Goal: Transaction & Acquisition: Purchase product/service

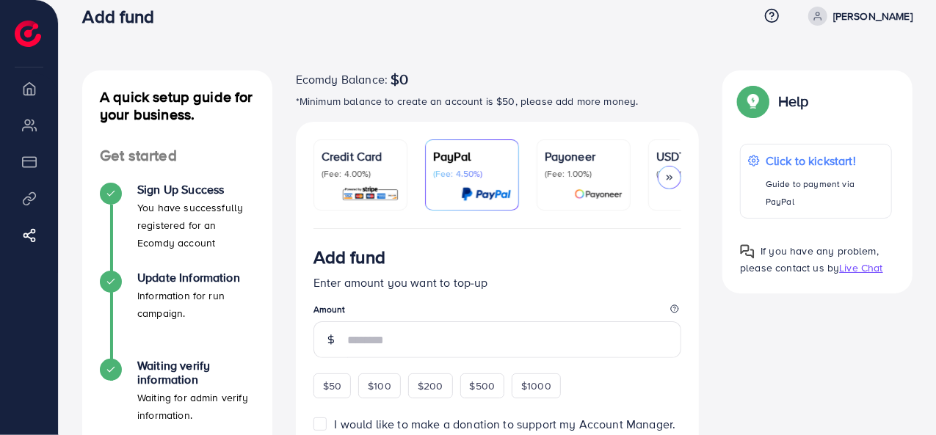
scroll to position [73, 0]
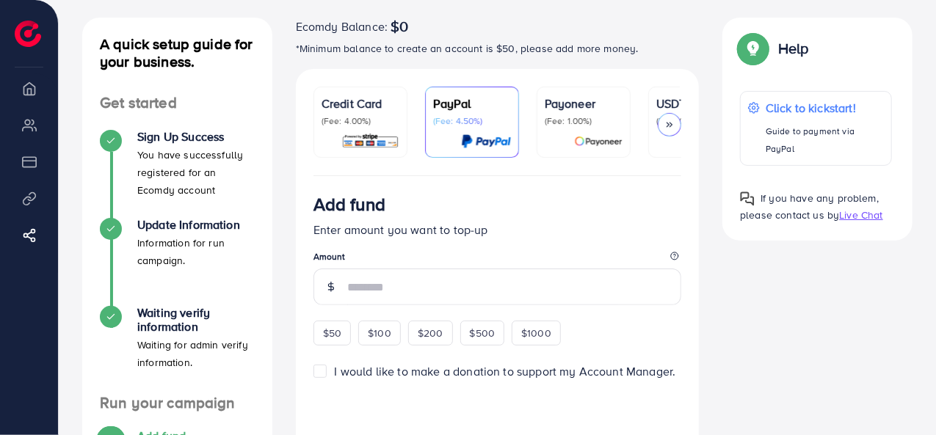
click at [669, 95] on p "USDT" at bounding box center [695, 104] width 78 height 18
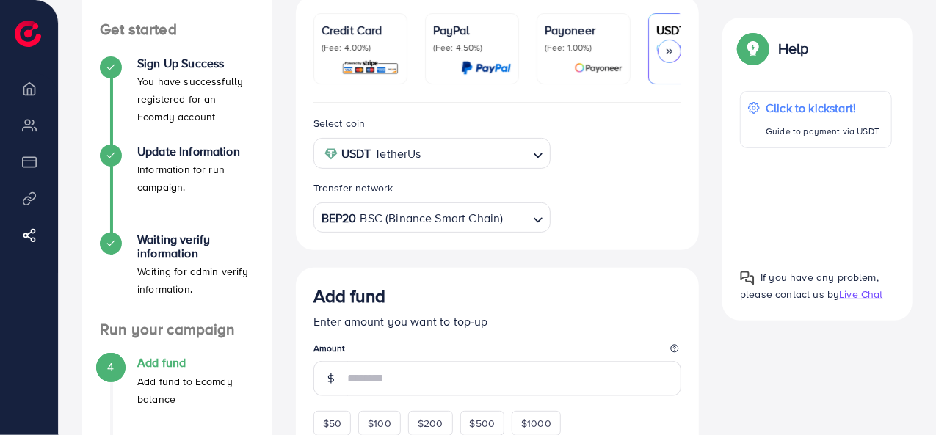
scroll to position [220, 0]
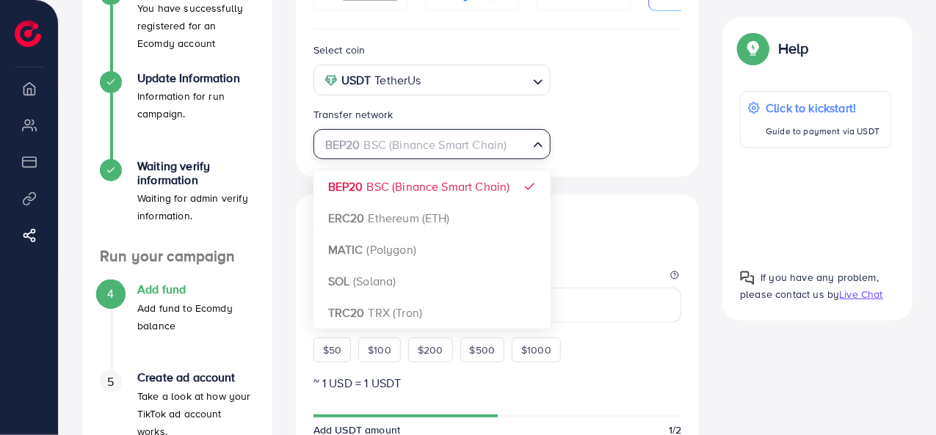
click at [523, 145] on input "Search for option" at bounding box center [424, 145] width 208 height 23
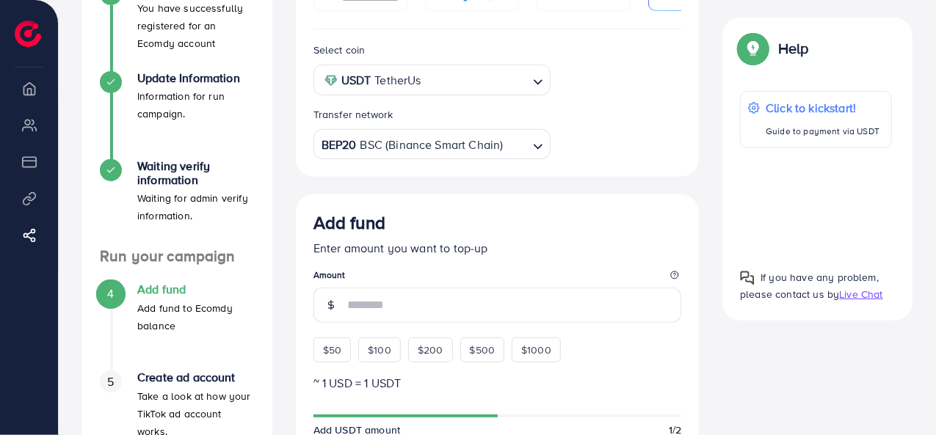
click at [614, 162] on div "Select coin USDT TetherUs Loading... Transfer network BEP20 BSC (Binance Smart …" at bounding box center [498, 103] width 404 height 148
click at [346, 350] on div "$50" at bounding box center [331, 350] width 37 height 25
type input "**"
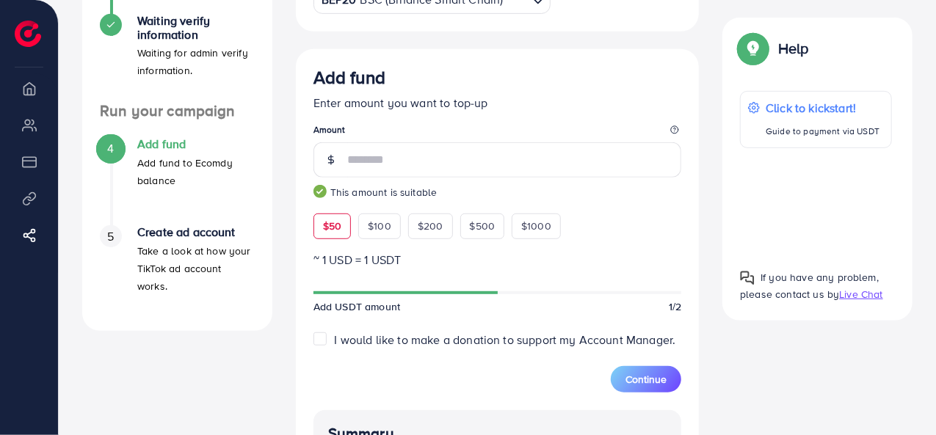
scroll to position [367, 0]
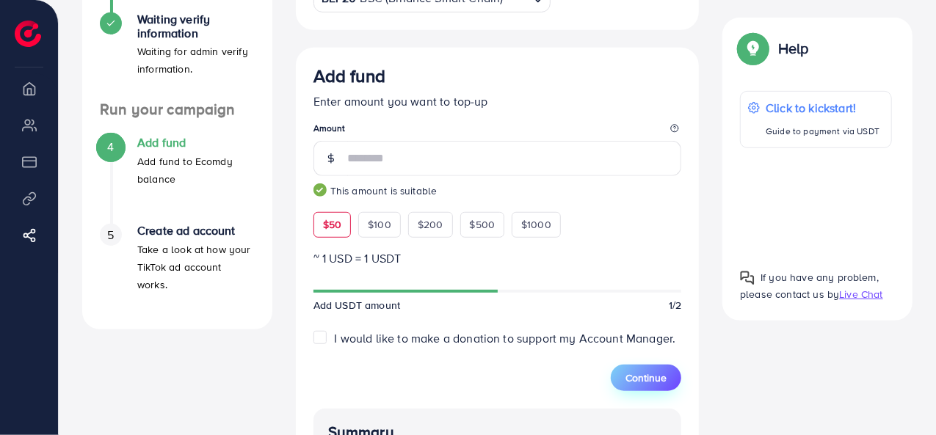
click at [639, 380] on span "Continue" at bounding box center [645, 378] width 41 height 15
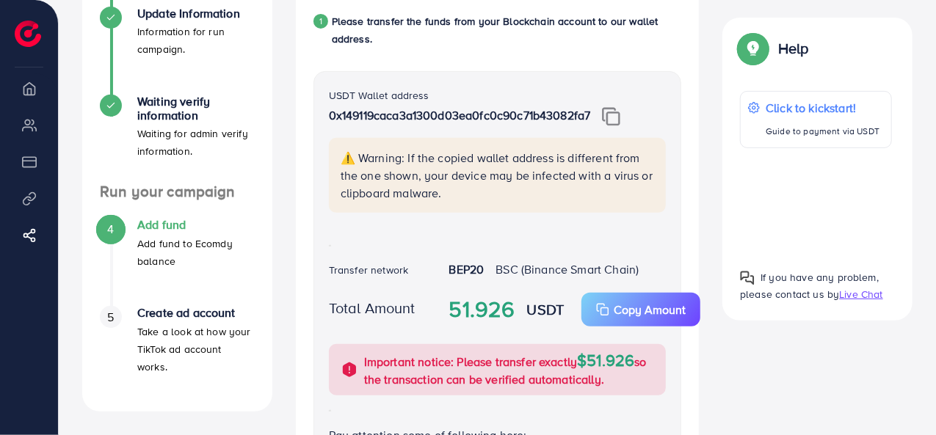
scroll to position [220, 0]
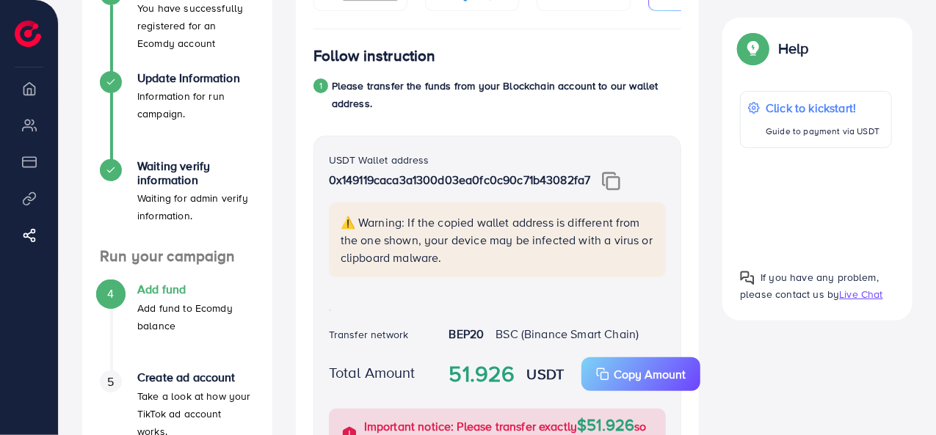
click at [614, 186] on img at bounding box center [611, 181] width 18 height 19
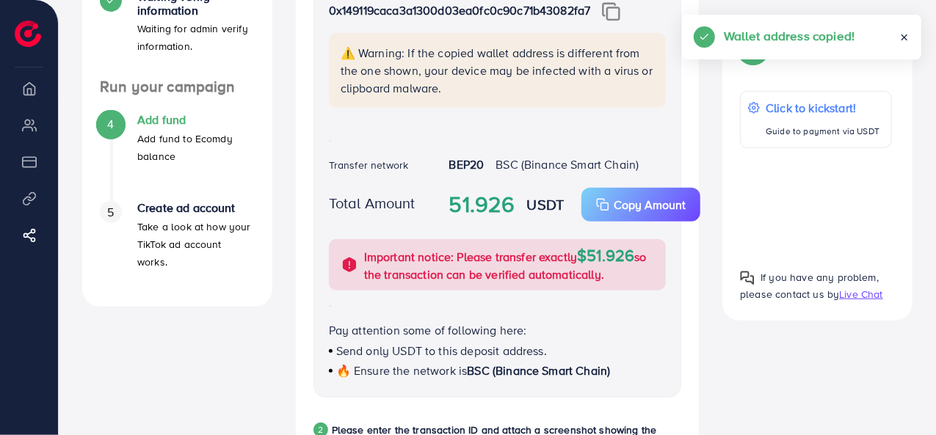
scroll to position [367, 0]
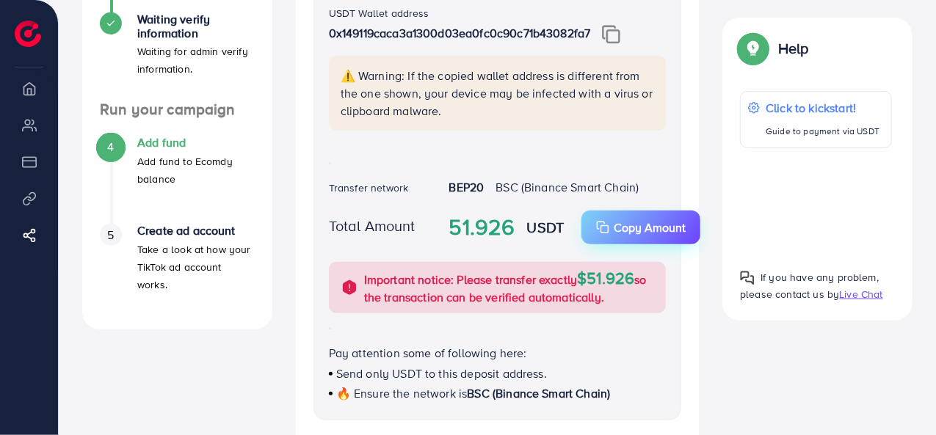
click at [594, 235] on button "Copy Amount Copy" at bounding box center [640, 228] width 119 height 34
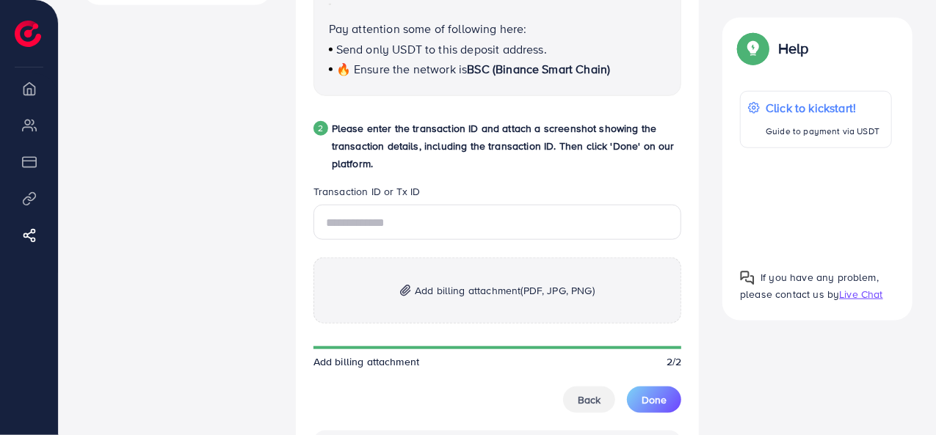
scroll to position [734, 0]
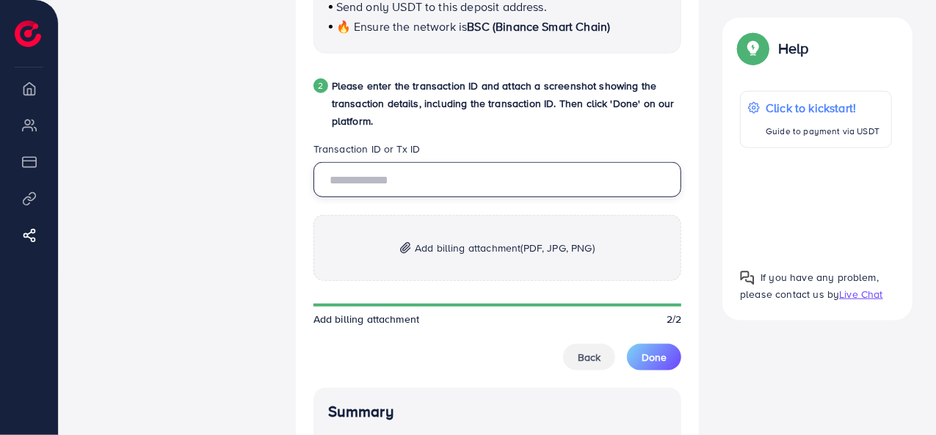
paste input "**********"
type input "**********"
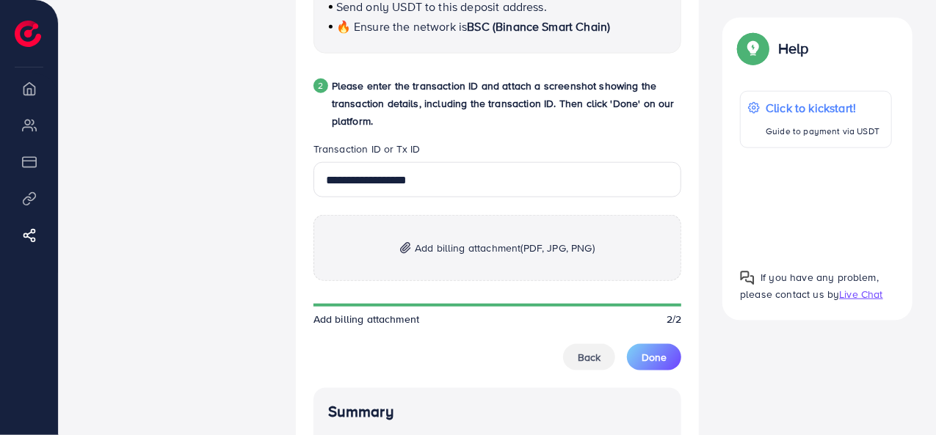
click at [457, 249] on span "Add billing attachment (PDF, JPG, PNG)" at bounding box center [505, 248] width 180 height 18
click at [414, 280] on p "Add billing attachment (PDF, JPG, PNG)" at bounding box center [497, 248] width 369 height 66
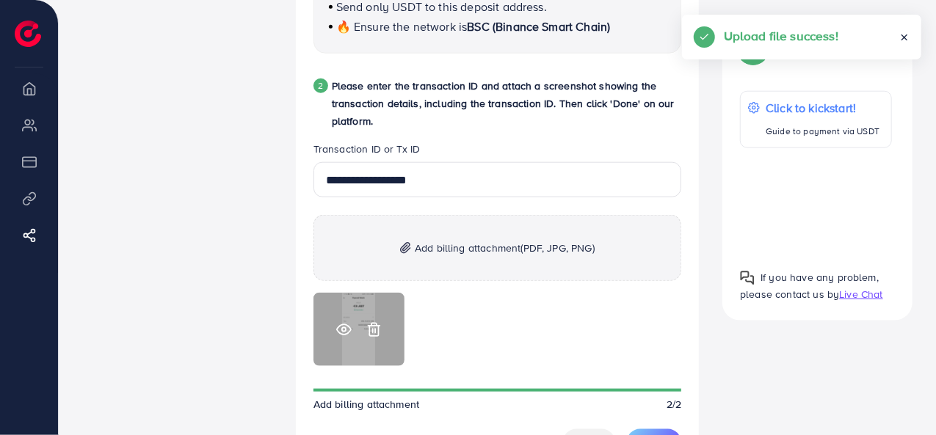
click at [333, 330] on div at bounding box center [358, 329] width 91 height 73
click at [341, 330] on icon at bounding box center [343, 329] width 15 height 15
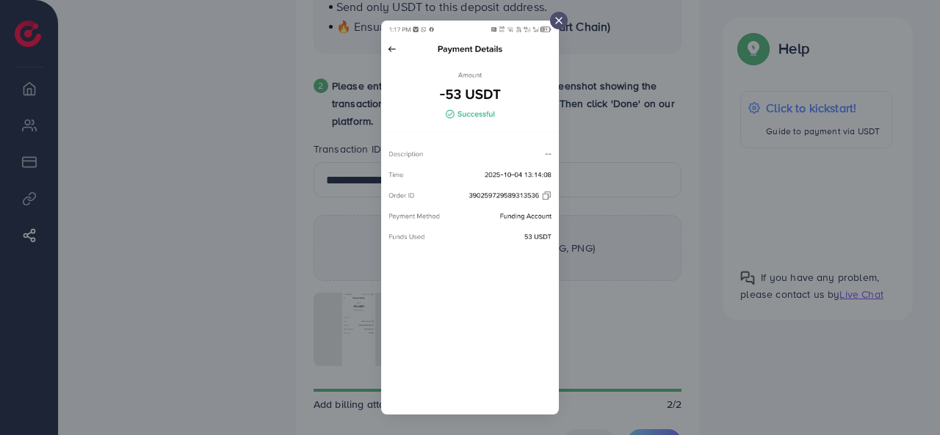
click at [553, 18] on icon at bounding box center [559, 21] width 12 height 12
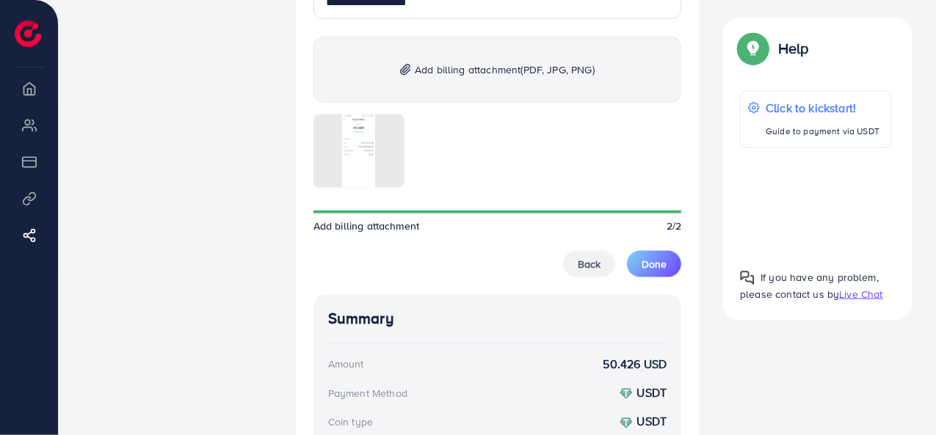
scroll to position [954, 0]
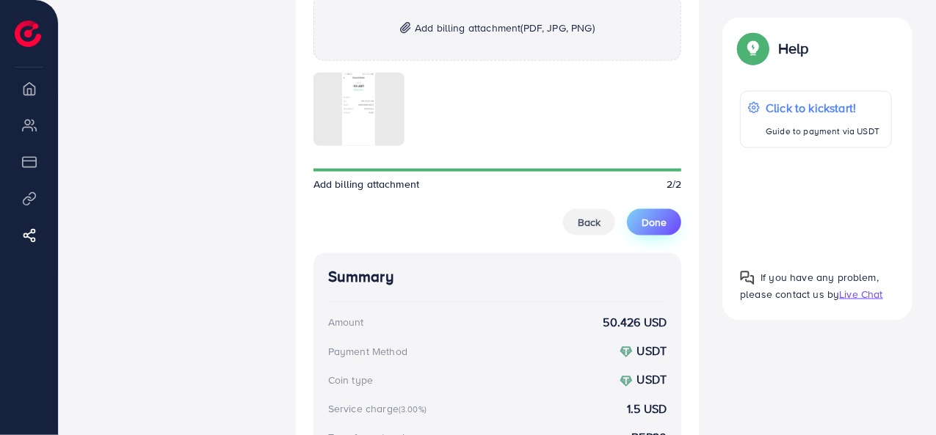
click at [654, 228] on span "Done" at bounding box center [654, 222] width 25 height 15
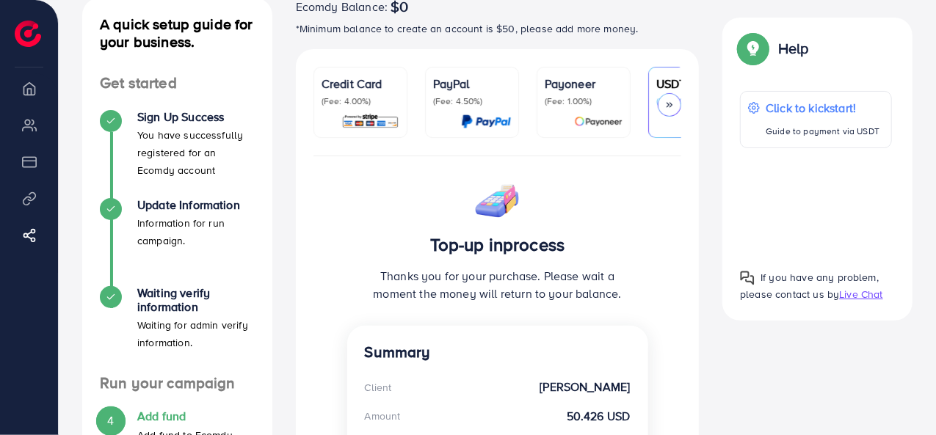
scroll to position [0, 0]
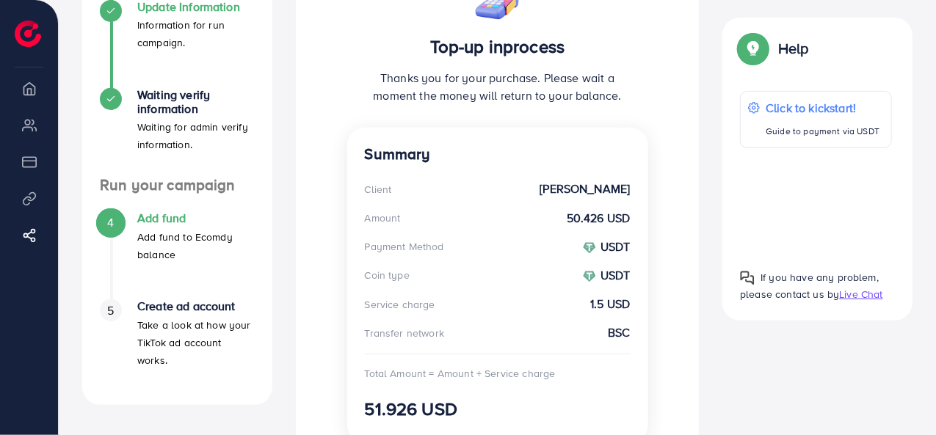
scroll to position [294, 0]
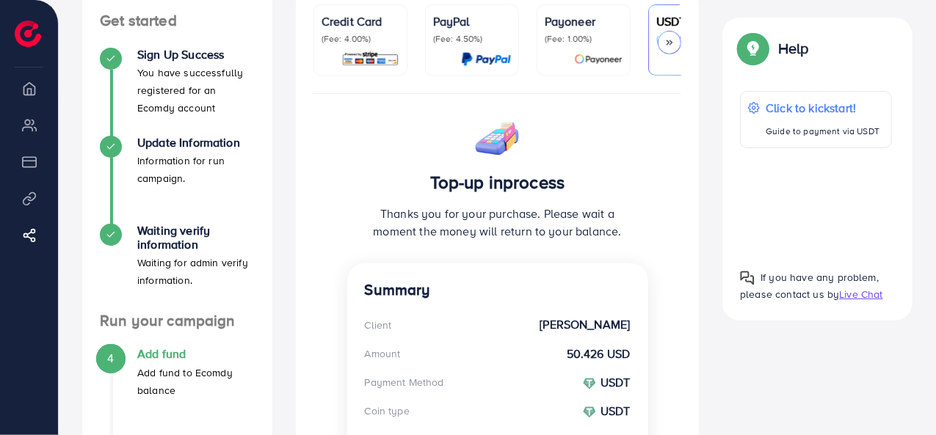
scroll to position [122, 0]
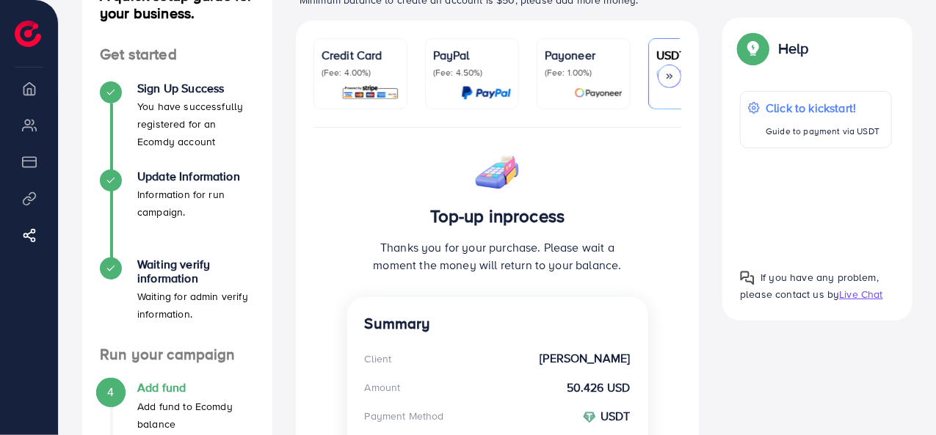
click at [429, 249] on p "Thanks you for your purchase. Please wait a moment the money will return to you…" at bounding box center [498, 256] width 266 height 35
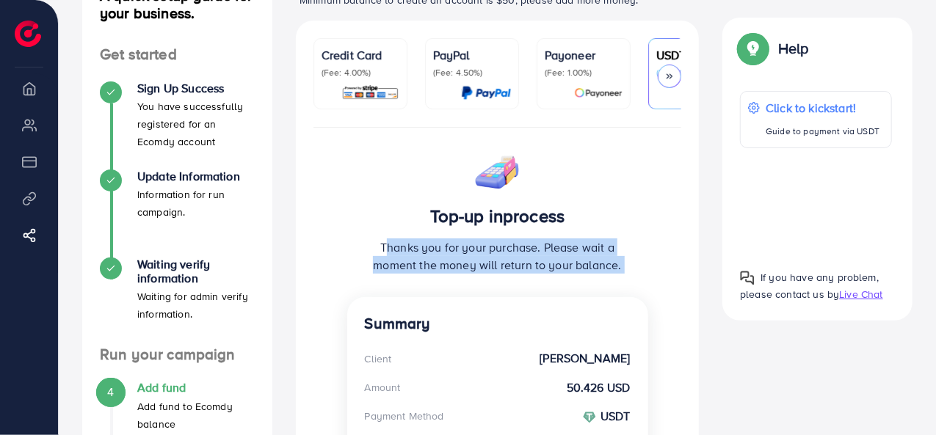
click at [429, 249] on p "Thanks you for your purchase. Please wait a moment the money will return to you…" at bounding box center [498, 256] width 266 height 35
copy p "Thanks you for your purchase. Please wait a moment the money will return to you…"
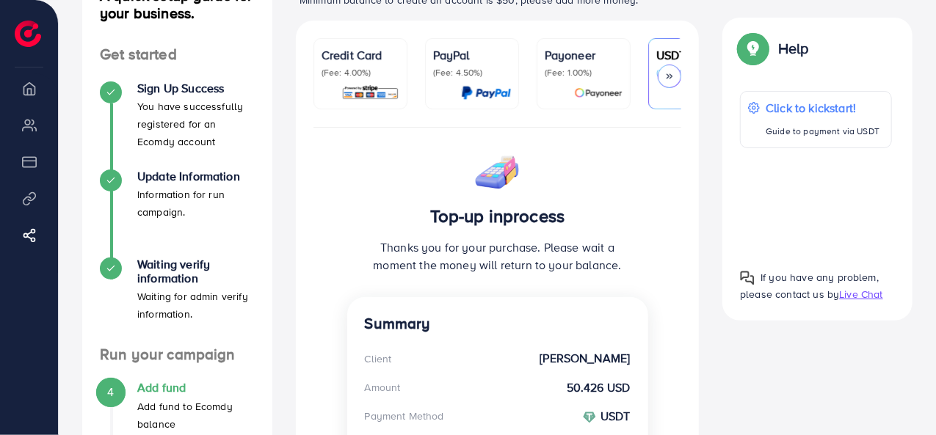
click at [284, 54] on div "Credit Card (Fee: 4.00%) PayPal (Fee: 4.50%) Payoneer (Fee: 1.00%) USDT (Fee: 0…" at bounding box center [497, 340] width 427 height 639
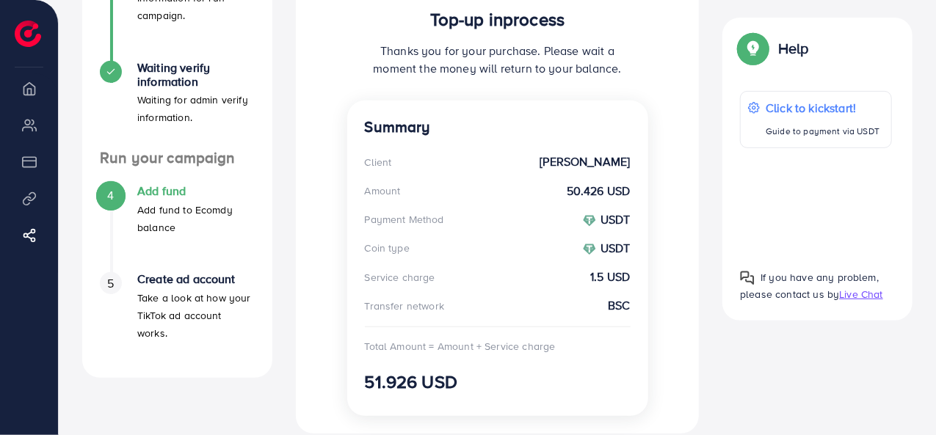
scroll to position [342, 0]
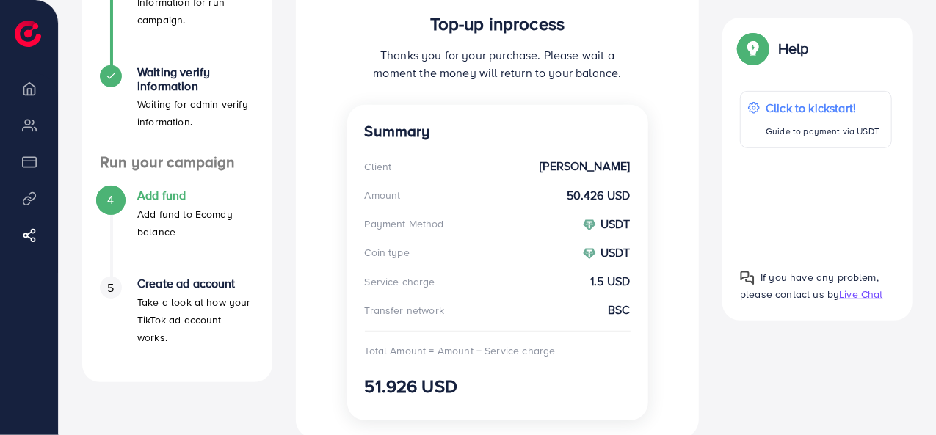
scroll to position [195, 0]
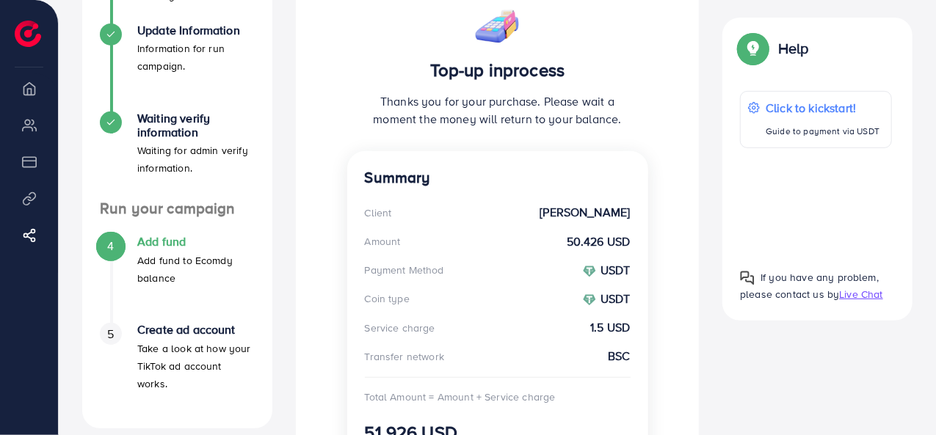
scroll to position [195, 0]
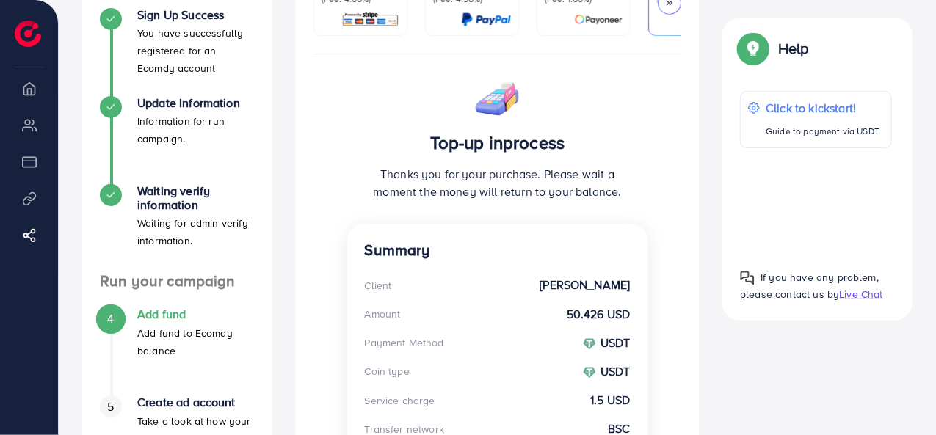
click at [417, 247] on h4 "Summary" at bounding box center [498, 251] width 266 height 18
click at [398, 226] on div "Summary Client Rana Dilshad Amount 50.426 USD Payment Method USDT Coin type USD…" at bounding box center [497, 382] width 301 height 316
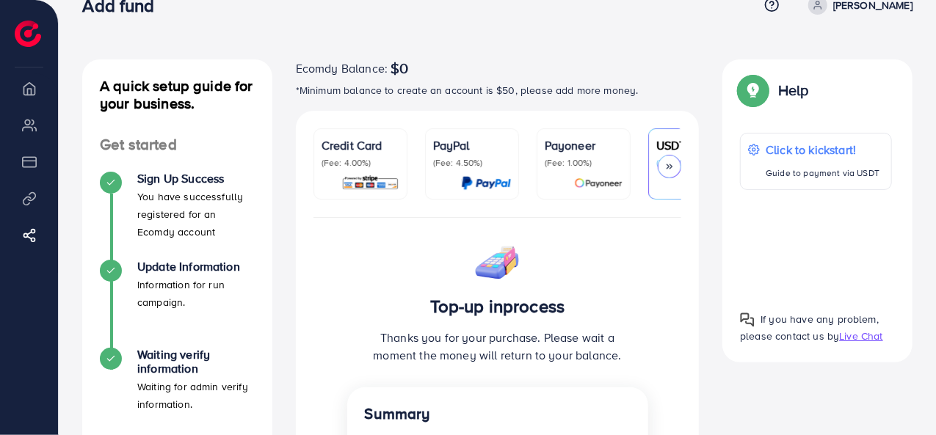
scroll to position [73, 0]
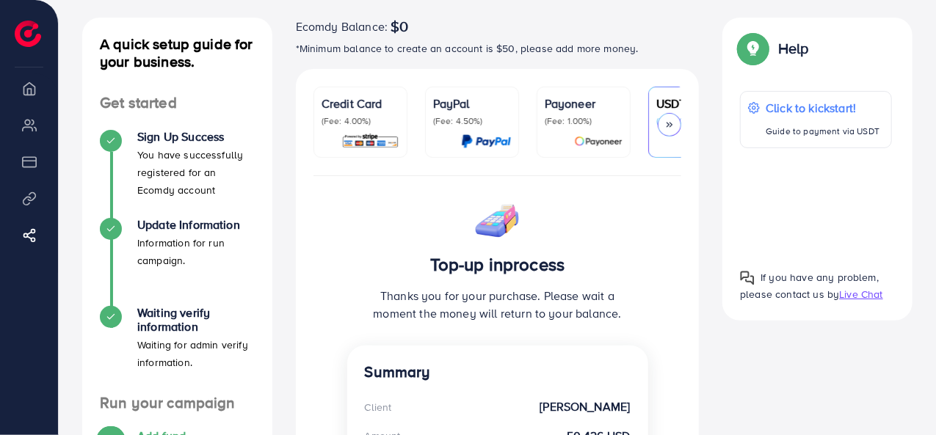
click at [666, 123] on icon at bounding box center [669, 125] width 10 height 10
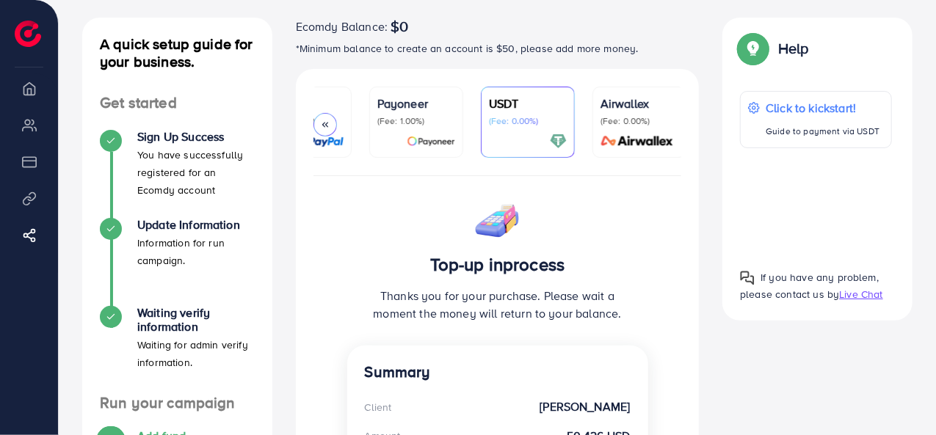
scroll to position [0, 172]
click at [666, 123] on p "(Fee: 0.00%)" at bounding box center [635, 121] width 78 height 12
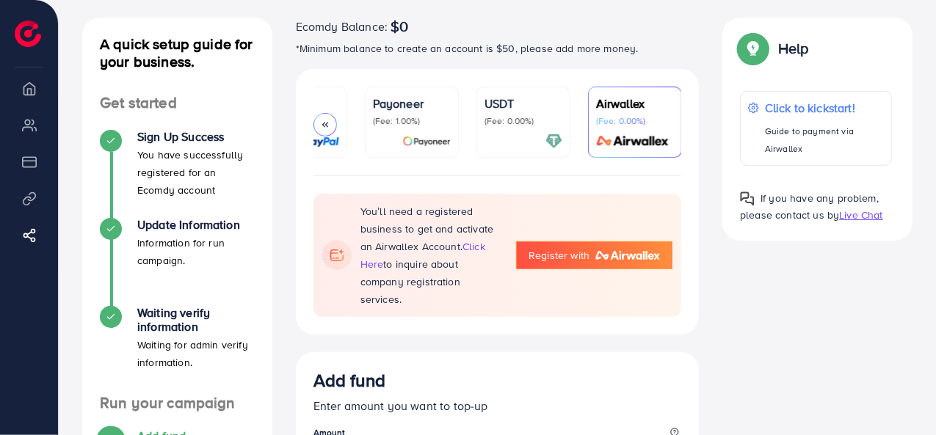
click at [521, 153] on link "USDT (Fee: 0.00%)" at bounding box center [523, 122] width 94 height 71
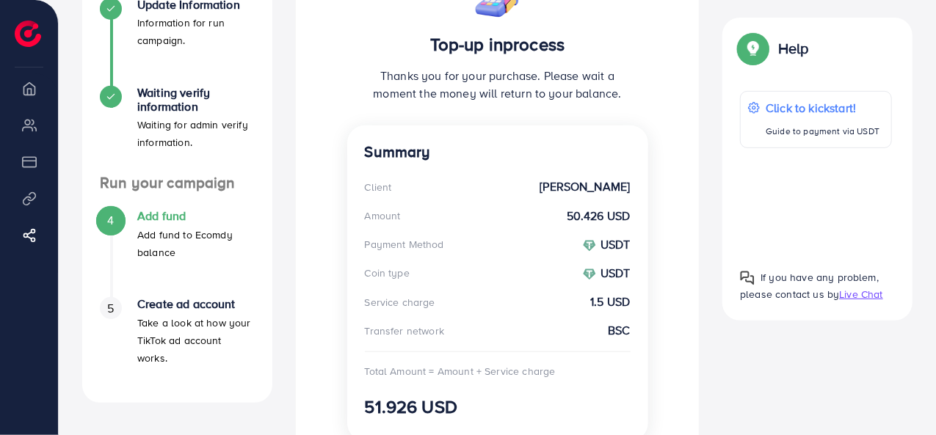
scroll to position [73, 0]
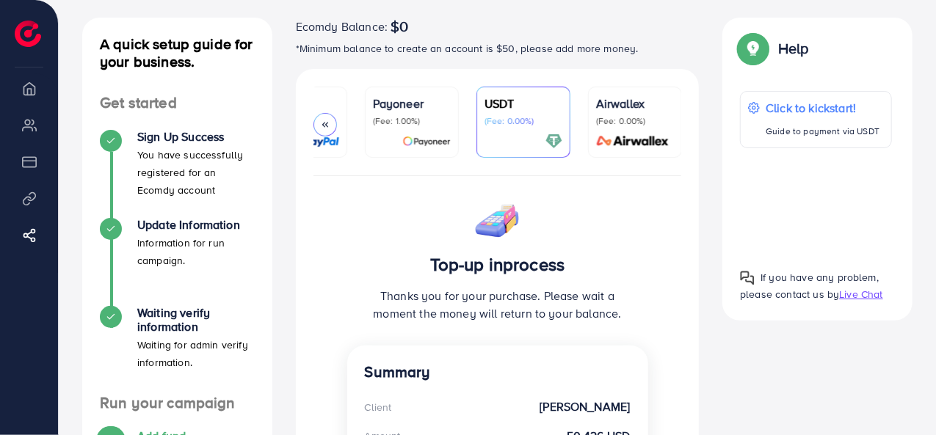
click at [416, 134] on img at bounding box center [426, 141] width 48 height 17
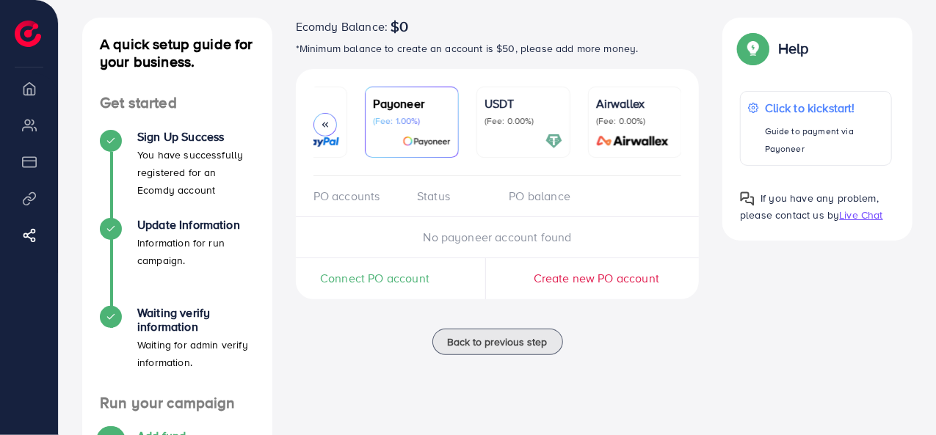
click at [512, 126] on p "(Fee: 0.00%)" at bounding box center [524, 121] width 78 height 12
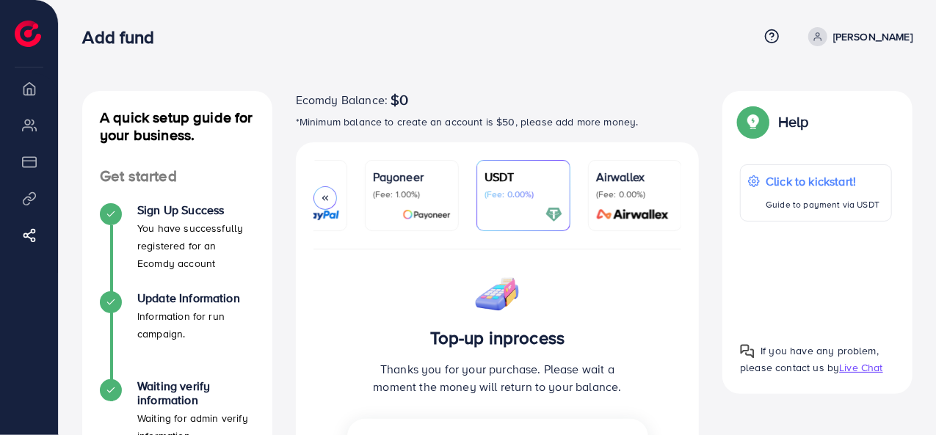
click at [546, 89] on div "A quick setup guide for your business. Get started Sign Up Success You have suc…" at bounding box center [497, 424] width 877 height 849
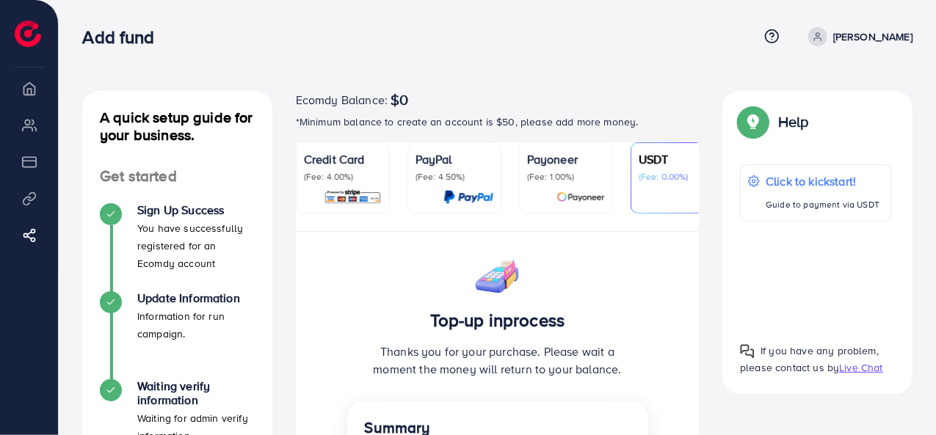
click at [623, 262] on div "Top-up inprocess Thanks you for your purchase. Please wait a moment the money w…" at bounding box center [497, 326] width 301 height 152
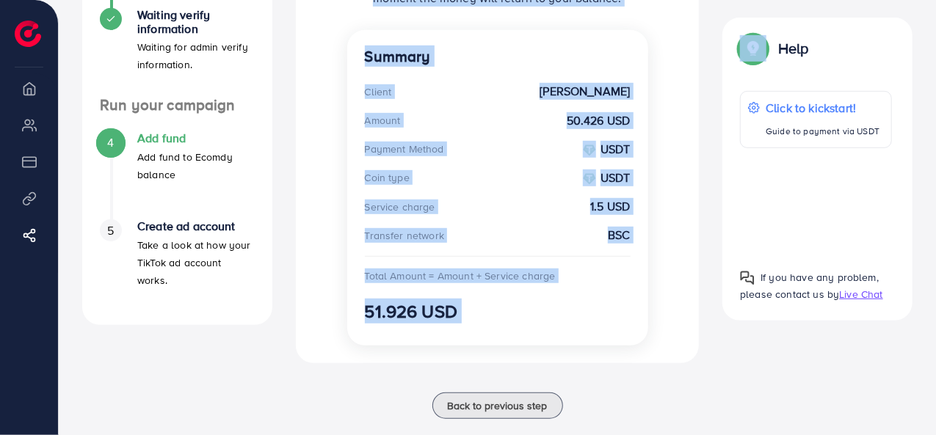
scroll to position [398, 0]
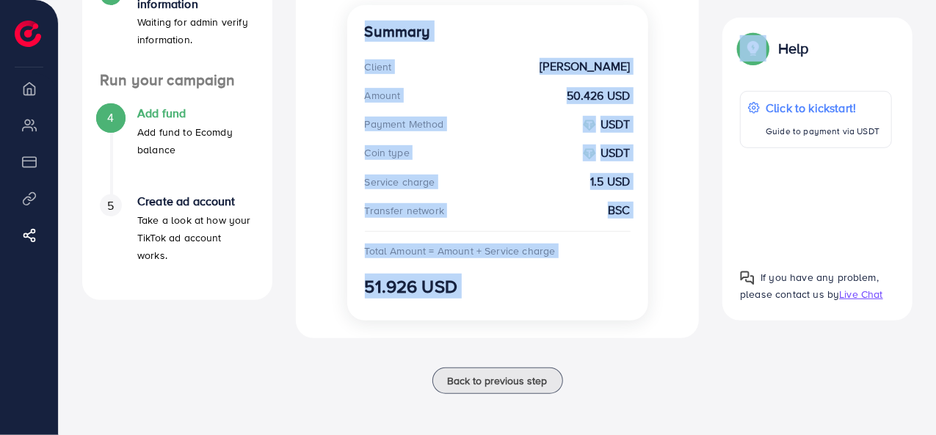
drag, startPoint x: 396, startPoint y: 203, endPoint x: 636, endPoint y: 309, distance: 261.9
click at [636, 309] on div "Top-up inprocess Thanks you for your purchase. Please wait a moment the money w…" at bounding box center [497, 87] width 301 height 468
copy div "Top-up inprocess Thanks you for your purchase. Please wait a moment the money w…"
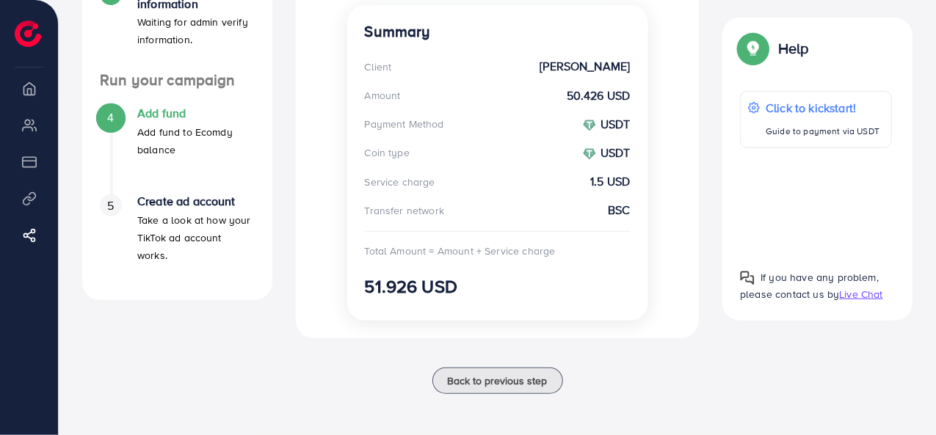
click at [715, 55] on div "Help Help Click to kickstart! Guide to payment via USDT If you have any problem…" at bounding box center [818, 169] width 214 height 303
click at [350, 389] on div "Back to previous step" at bounding box center [498, 381] width 404 height 26
click at [276, 344] on div "A quick setup guide for your business. Get started Sign Up Success You have suc…" at bounding box center [177, 53] width 214 height 717
click at [255, 378] on div "A quick setup guide for your business. Get started Sign Up Success You have suc…" at bounding box center [177, 53] width 214 height 717
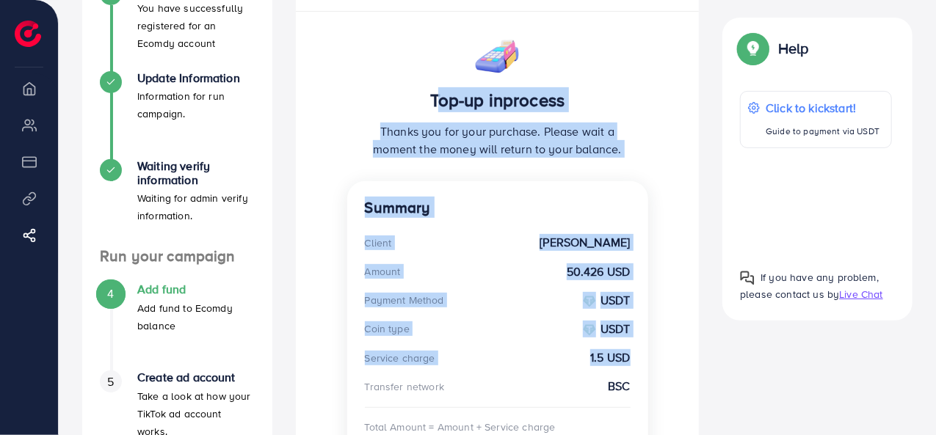
scroll to position [398, 0]
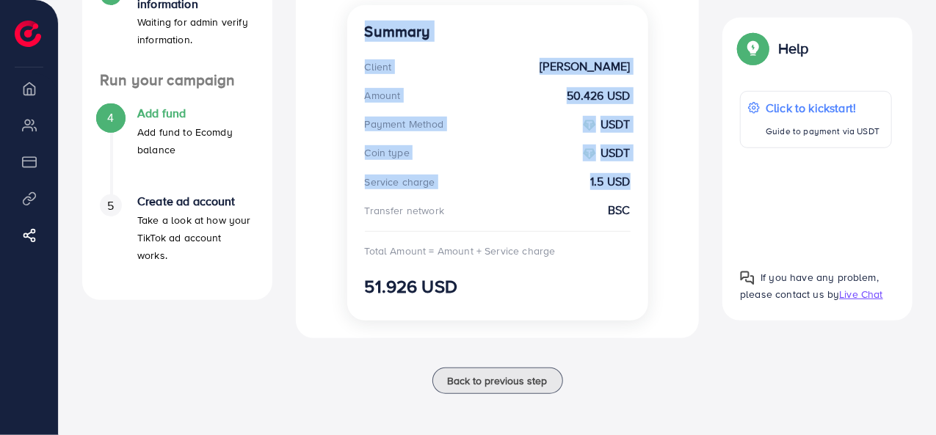
drag, startPoint x: 438, startPoint y: 105, endPoint x: 653, endPoint y: 293, distance: 286.2
click at [653, 293] on div "Top-up inprocess Thanks you for your purchase. Please wait a moment the money w…" at bounding box center [498, 87] width 404 height 503
drag, startPoint x: 629, startPoint y: 287, endPoint x: 428, endPoint y: 116, distance: 264.0
click at [428, 116] on div "Summary Client [PERSON_NAME] Amount 50.426 USD Payment Method USDT Coin type US…" at bounding box center [497, 163] width 301 height 316
copy div "Top-up inprocess Thanks you for your purchase. Please wait a moment the money w…"
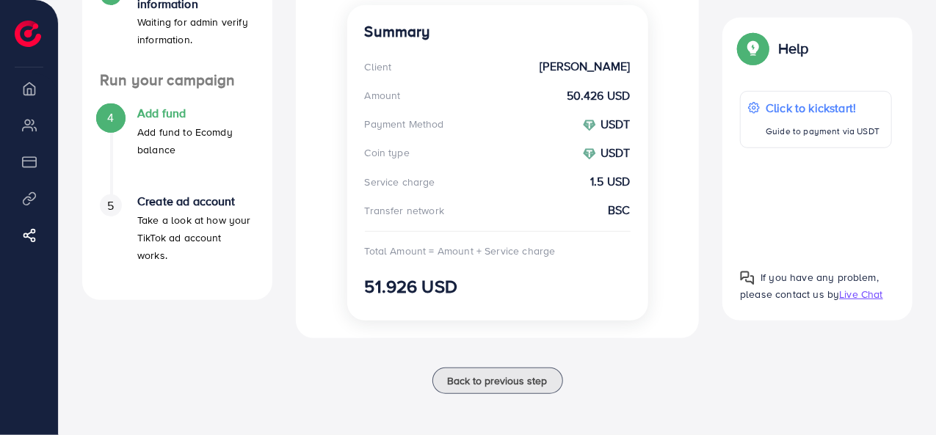
click at [363, 375] on div "Back to previous step" at bounding box center [498, 381] width 404 height 26
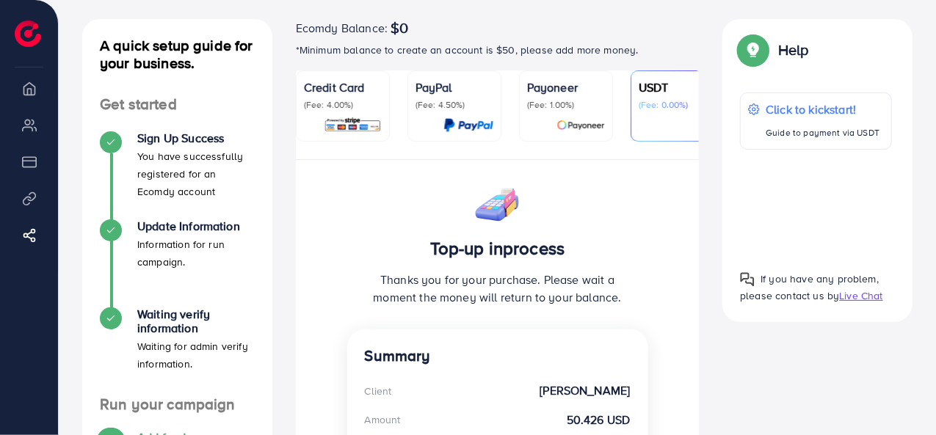
scroll to position [73, 0]
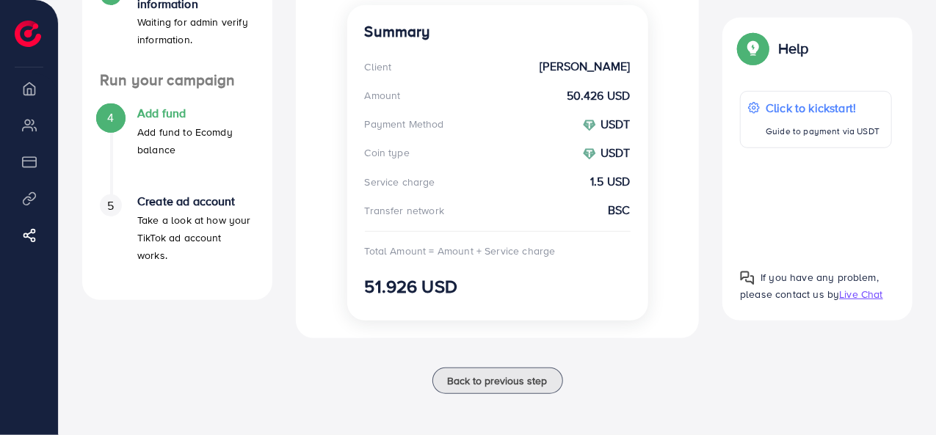
scroll to position [398, 0]
click at [543, 307] on div "Summary Client Rana Dilshad Amount 50.426 USD Payment Method USDT Coin type USD…" at bounding box center [497, 163] width 301 height 316
click at [543, 306] on div "Summary Client Rana Dilshad Amount 50.426 USD Payment Method USDT Coin type USD…" at bounding box center [497, 163] width 301 height 316
click at [276, 334] on div "A quick setup guide for your business. Get started Sign Up Success You have suc…" at bounding box center [177, 53] width 214 height 717
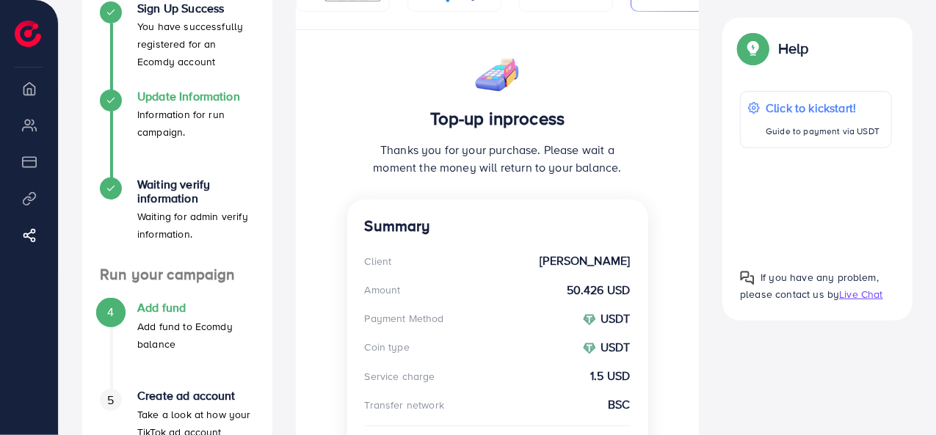
scroll to position [178, 0]
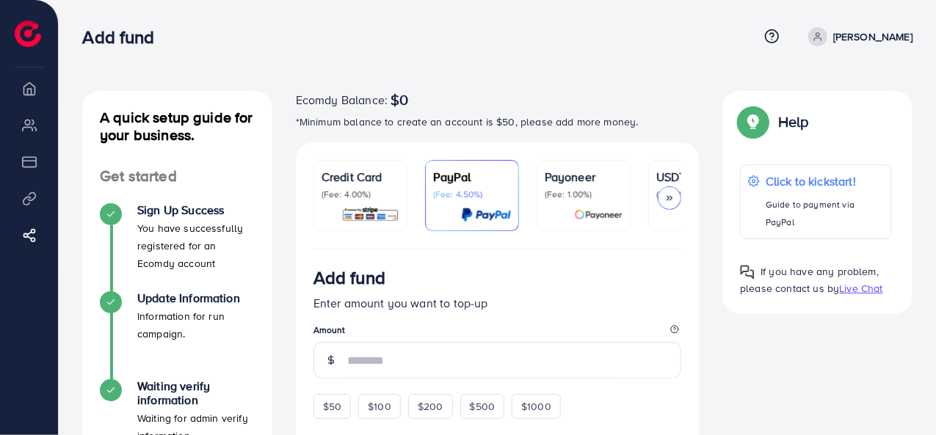
click at [659, 169] on p "USDT" at bounding box center [695, 177] width 78 height 18
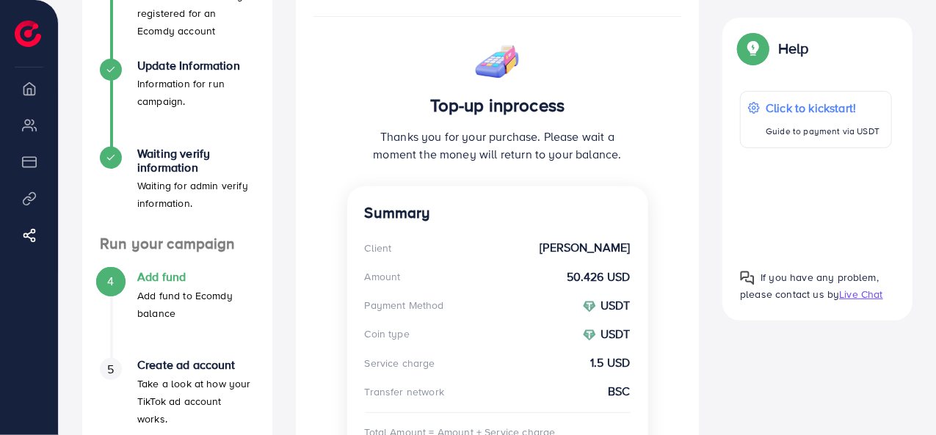
scroll to position [416, 0]
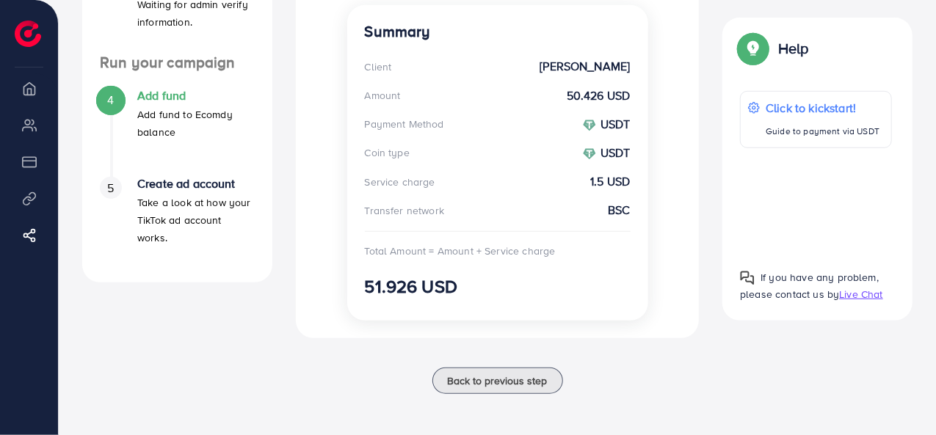
click at [448, 266] on div "Summary Client Rana Dilshad Amount 50.426 USD Payment Method USDT Coin type USD…" at bounding box center [497, 163] width 301 height 316
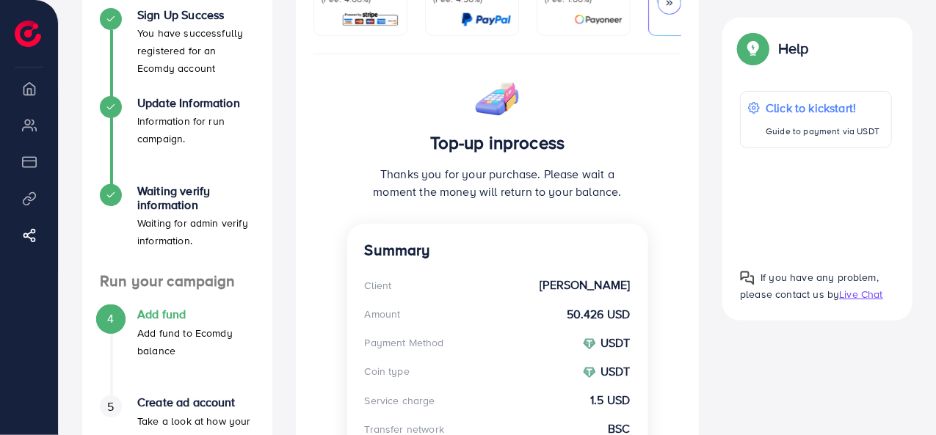
click at [324, 162] on div "Top-up inprocess Thanks you for your purchase. Please wait a moment the money w…" at bounding box center [498, 305] width 404 height 503
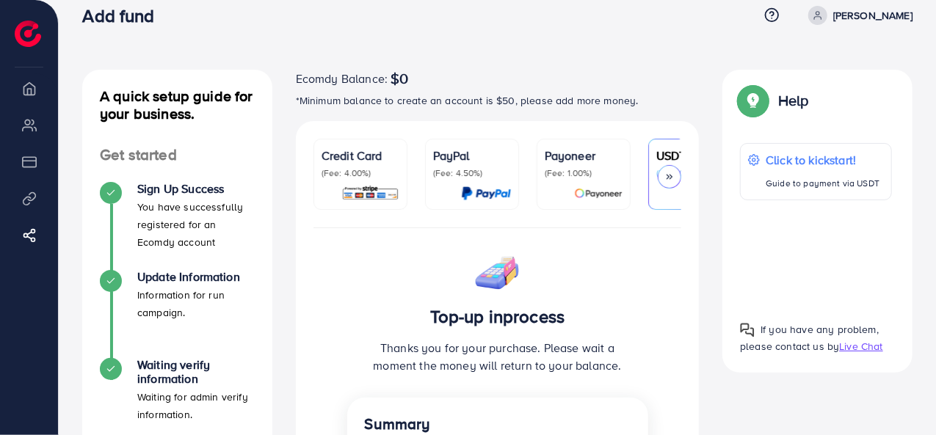
scroll to position [0, 0]
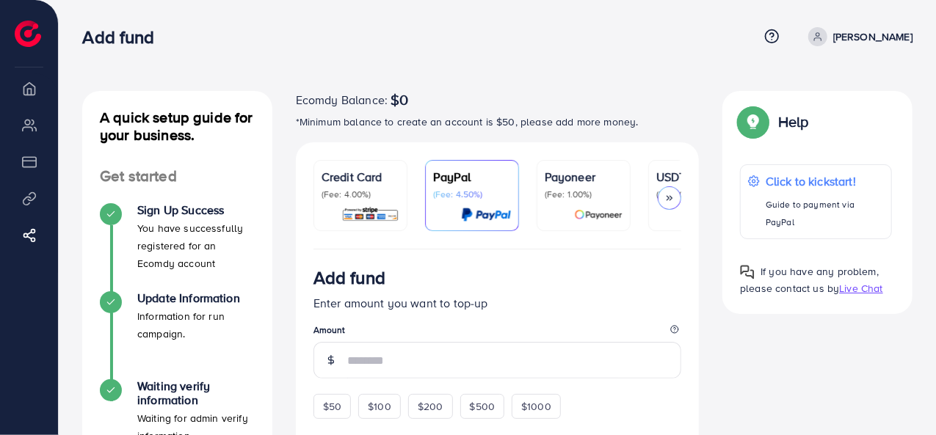
scroll to position [73, 0]
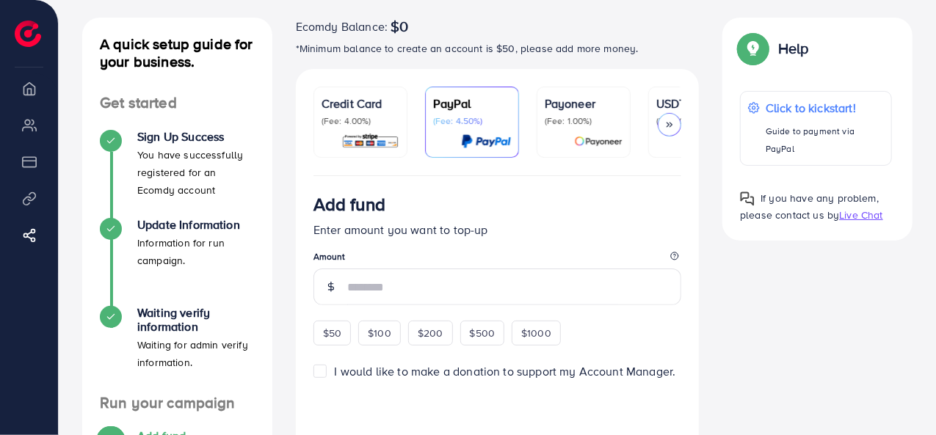
click at [669, 100] on p "USDT" at bounding box center [695, 104] width 78 height 18
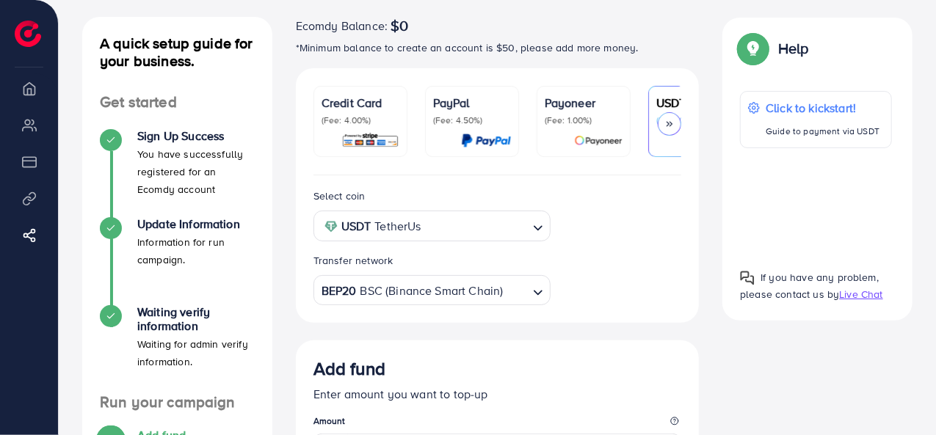
scroll to position [73, 0]
click at [670, 120] on icon at bounding box center [669, 125] width 10 height 10
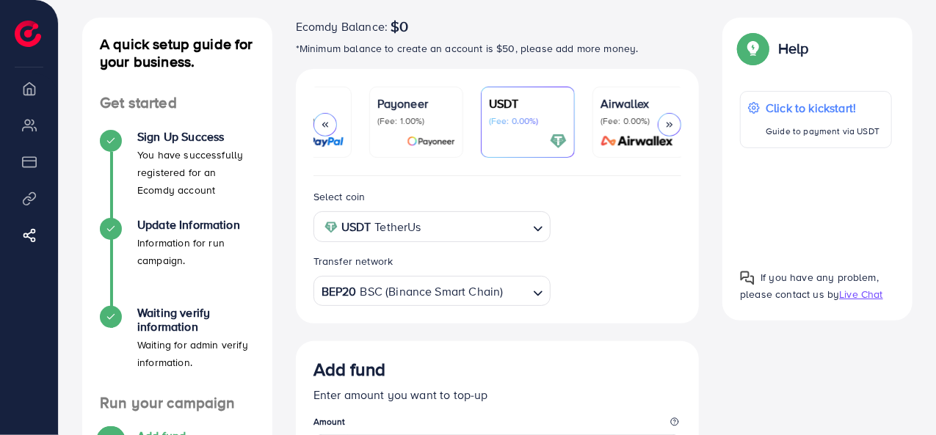
scroll to position [0, 172]
click at [479, 131] on link "USDT (Fee: 0.00%)" at bounding box center [523, 122] width 94 height 71
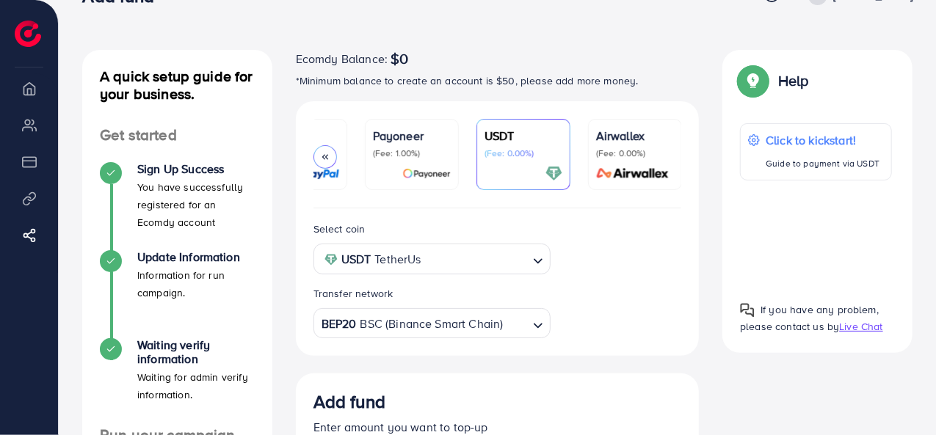
scroll to position [35, 0]
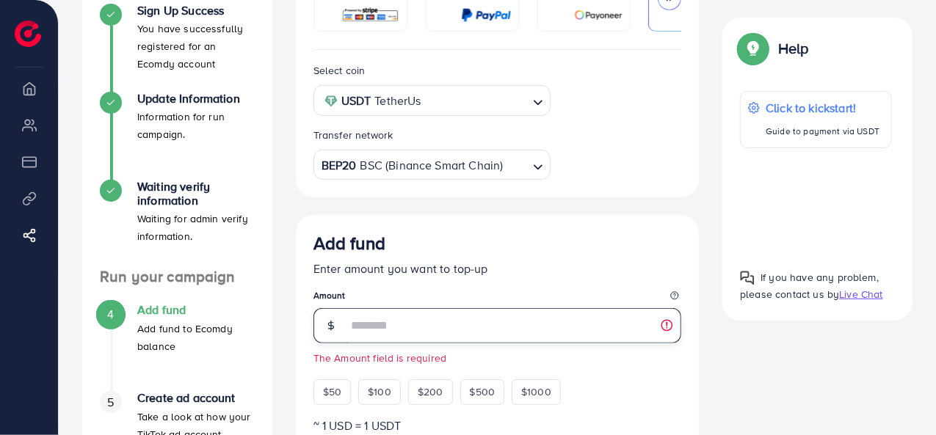
scroll to position [291, 0]
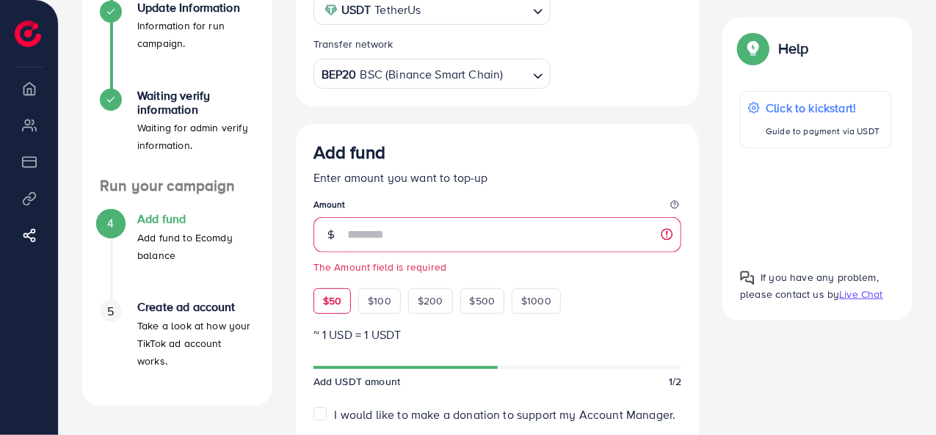
click at [339, 305] on span "$50" at bounding box center [332, 301] width 18 height 15
type input "**"
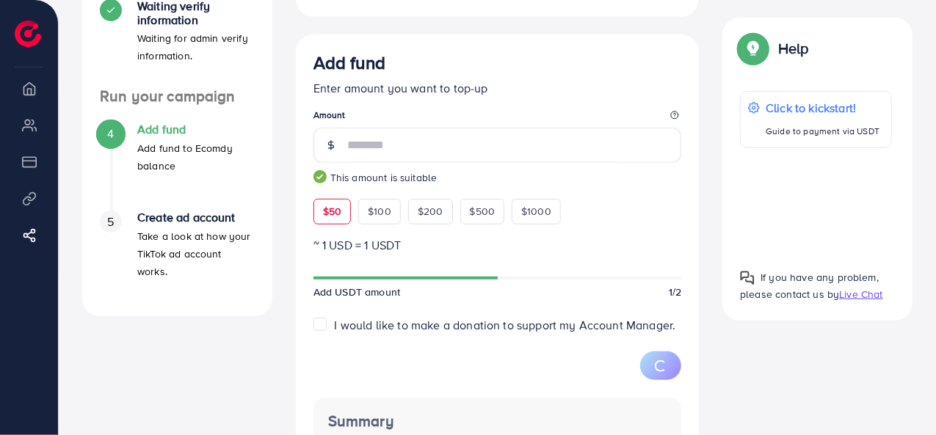
scroll to position [511, 0]
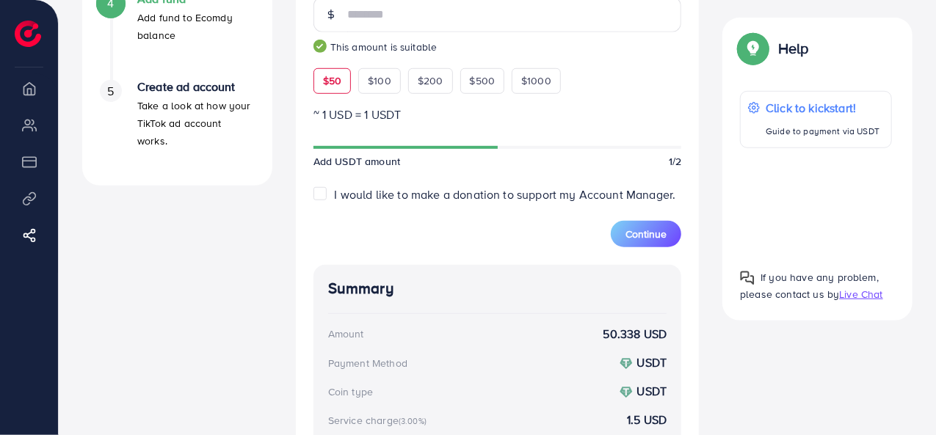
click at [330, 197] on div "I would like to make a donation to support my Account Manager." at bounding box center [497, 194] width 369 height 17
click at [313, 197] on div "Add fund Enter amount you want to top-up Amount ** This amount is suitable $50 …" at bounding box center [498, 239] width 404 height 671
click at [335, 195] on label "I would like to make a donation to support my Account Manager." at bounding box center [505, 194] width 341 height 17
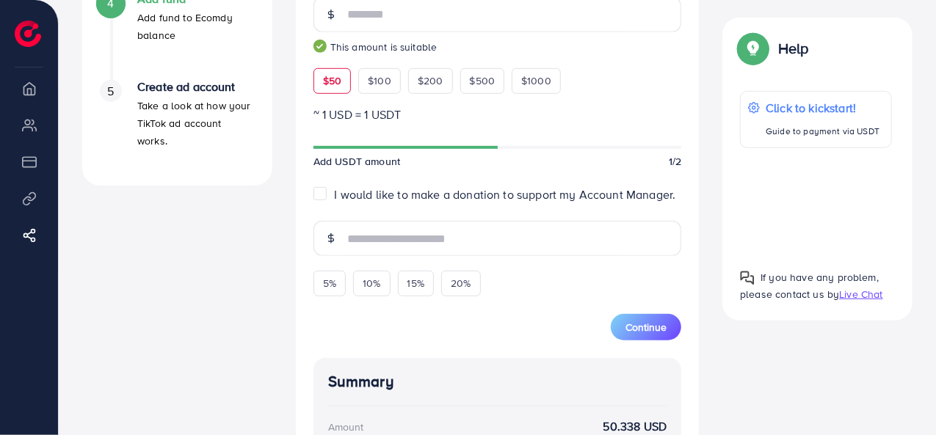
click at [335, 197] on label "I would like to make a donation to support my Account Manager." at bounding box center [505, 194] width 341 height 17
type input "*"
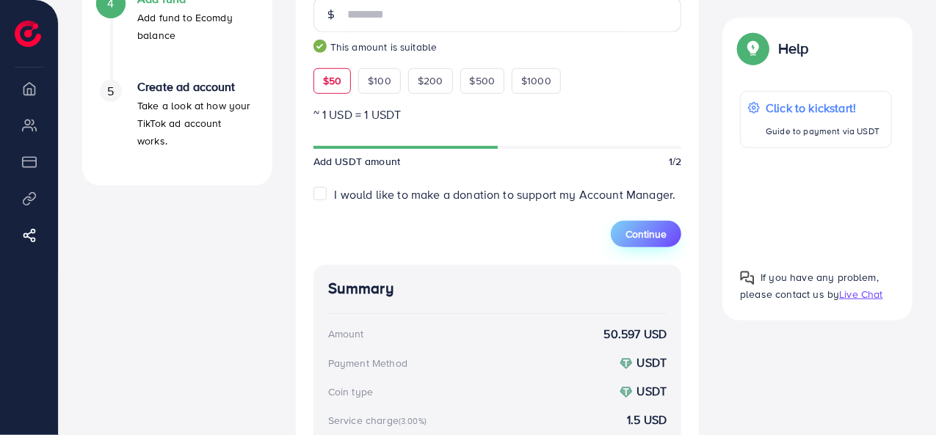
click at [639, 243] on button "Continue" at bounding box center [646, 234] width 70 height 26
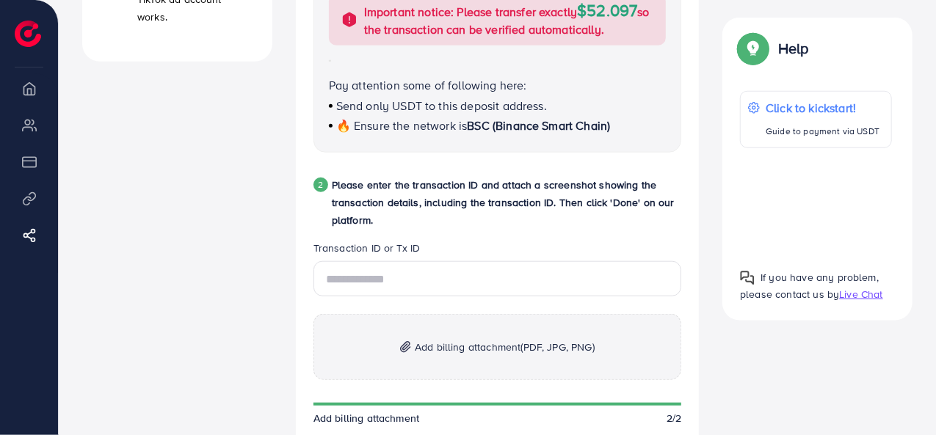
scroll to position [658, 0]
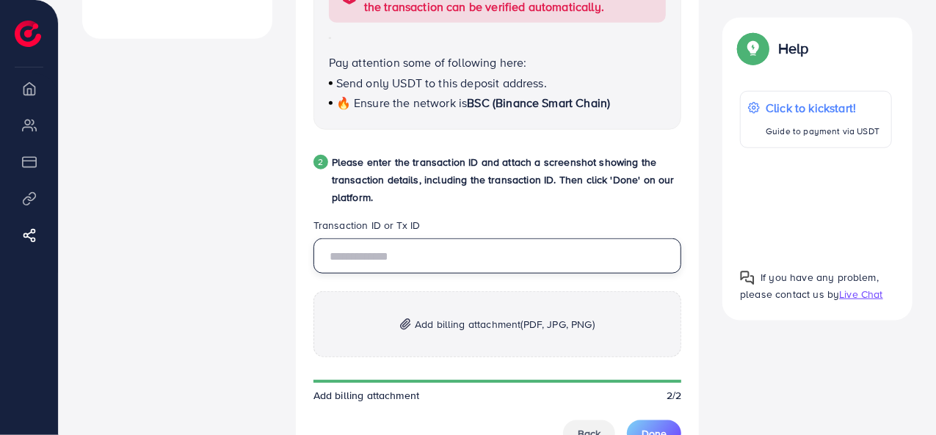
paste input "**********"
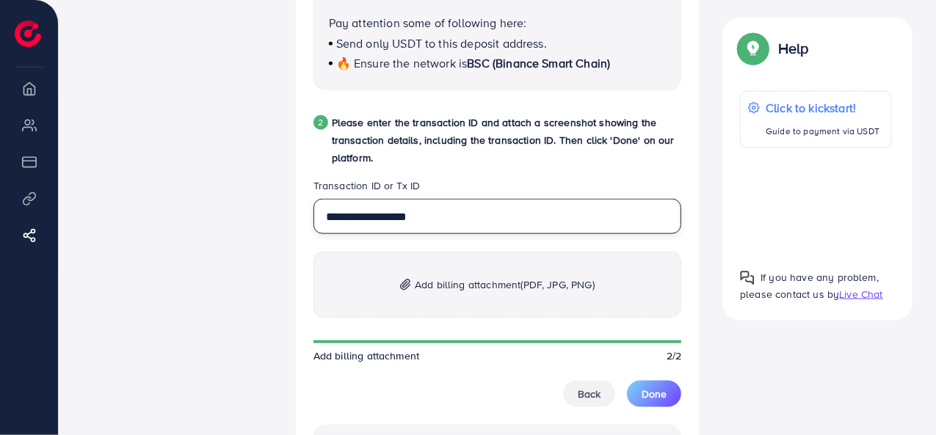
scroll to position [731, 0]
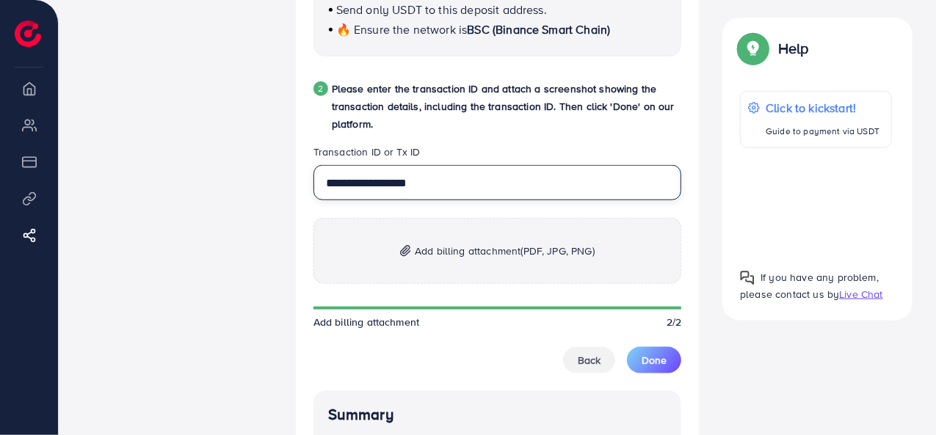
type input "**********"
click at [450, 284] on p "Add billing attachment (PDF, JPG, PNG)" at bounding box center [497, 251] width 369 height 66
click at [385, 236] on p "Add billing attachment (PDF, JPG, PNG)" at bounding box center [497, 251] width 369 height 66
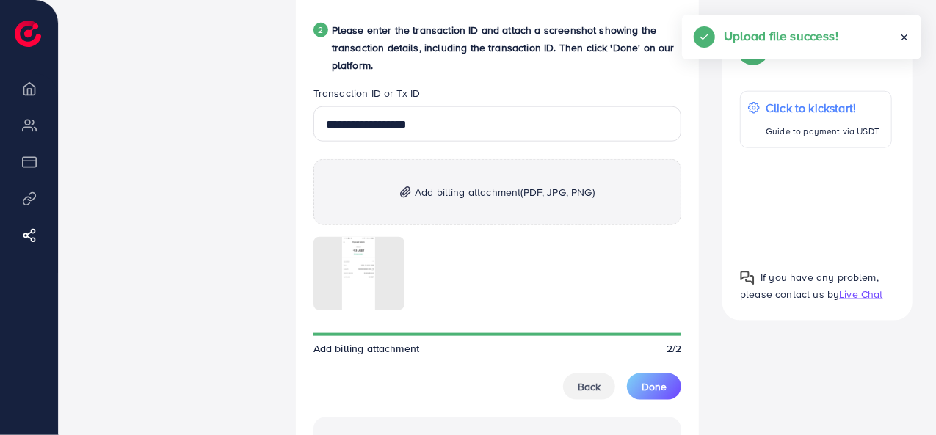
scroll to position [878, 0]
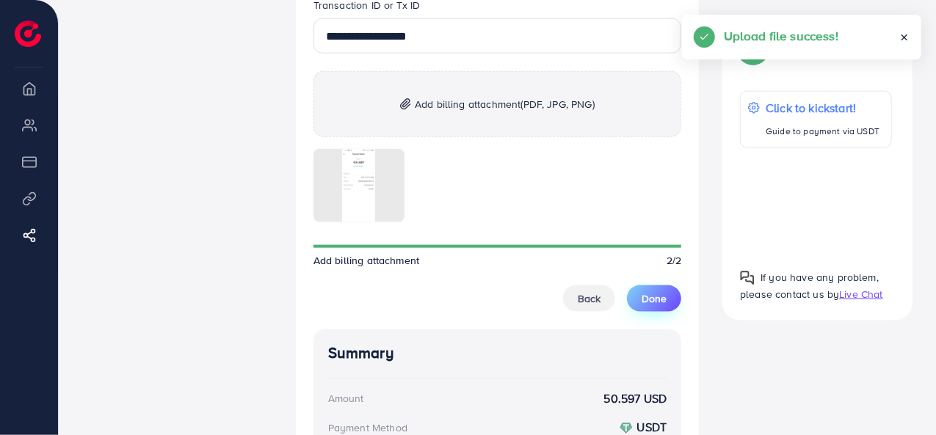
click at [659, 294] on span "Done" at bounding box center [654, 298] width 25 height 15
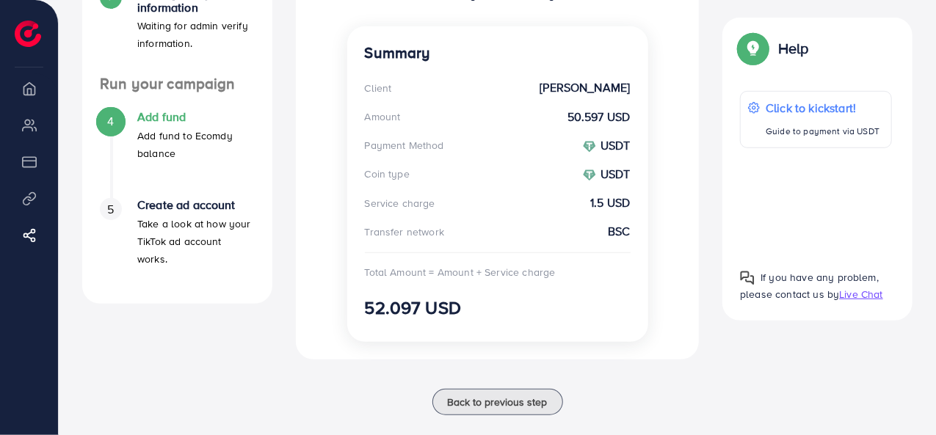
scroll to position [416, 0]
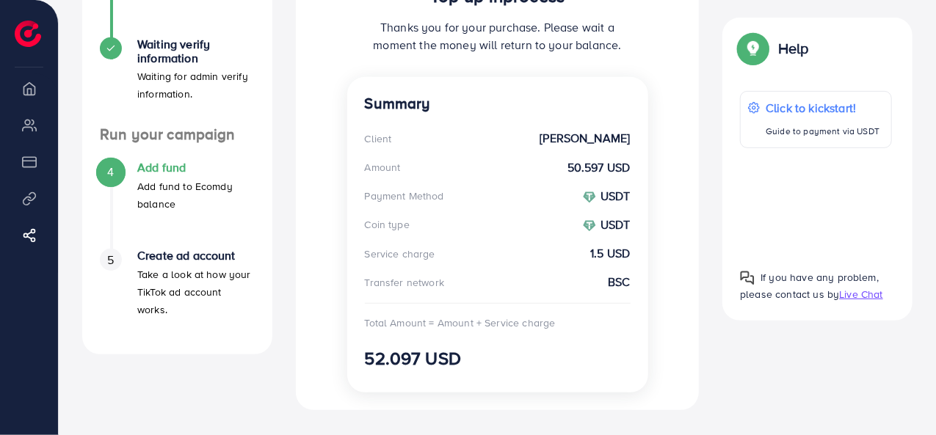
scroll to position [416, 0]
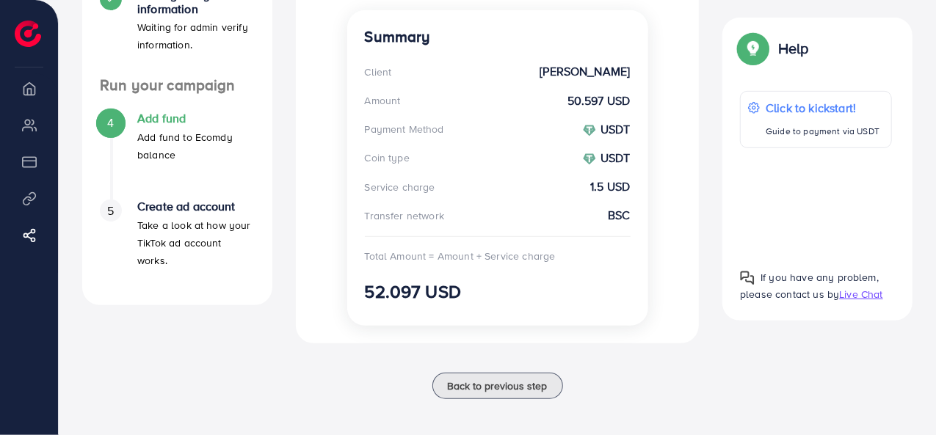
scroll to position [398, 0]
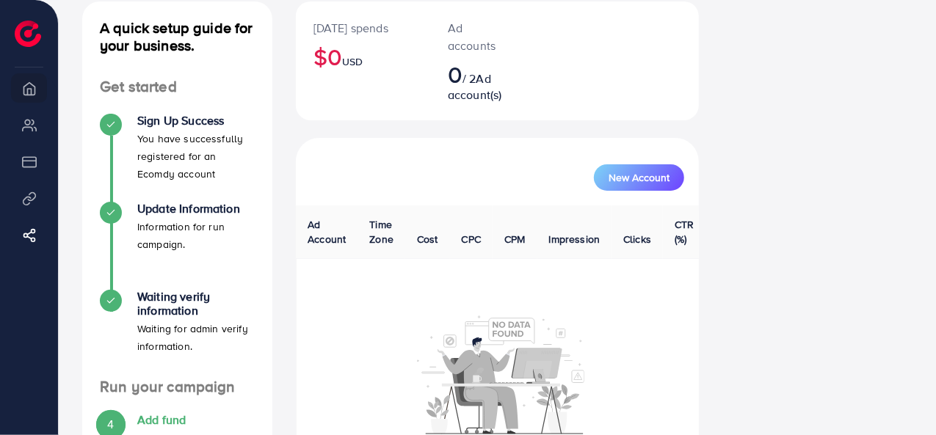
scroll to position [285, 0]
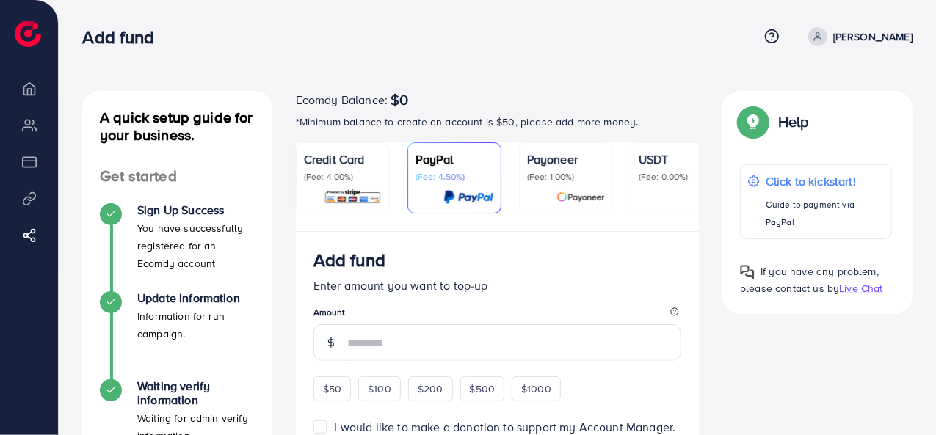
click at [656, 164] on p "USDT" at bounding box center [678, 159] width 78 height 18
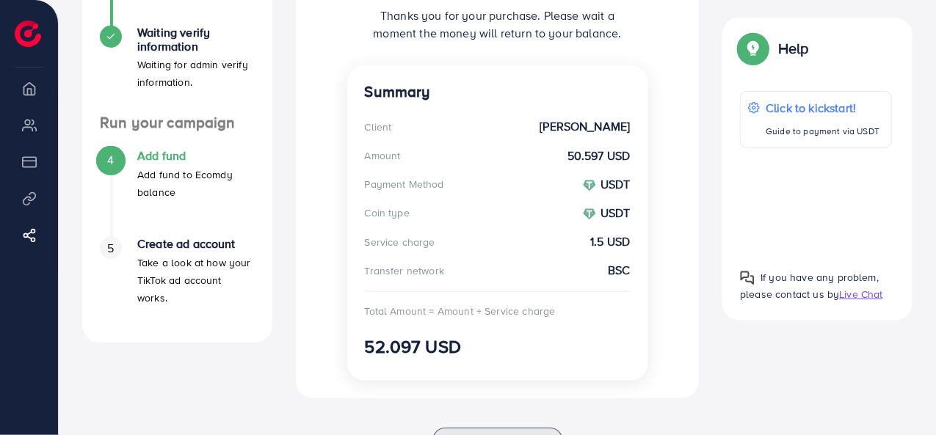
scroll to position [269, 0]
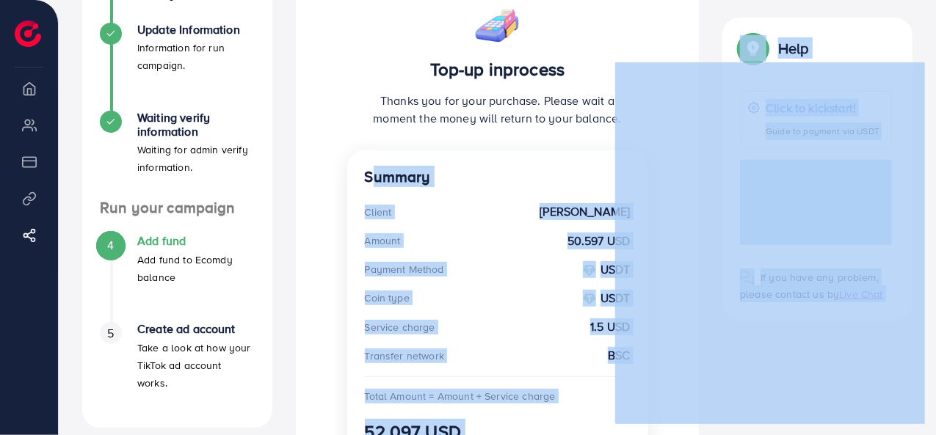
drag, startPoint x: 359, startPoint y: 180, endPoint x: 617, endPoint y: 305, distance: 286.6
click at [15, 320] on div "Add fund Help Center Contact Support Term and policy About Us [PERSON_NAME] Log…" at bounding box center [468, 155] width 936 height 849
copy div "Summary Client [PERSON_NAME] Amount 50.597 USD Payment Method USDT Coin type U"
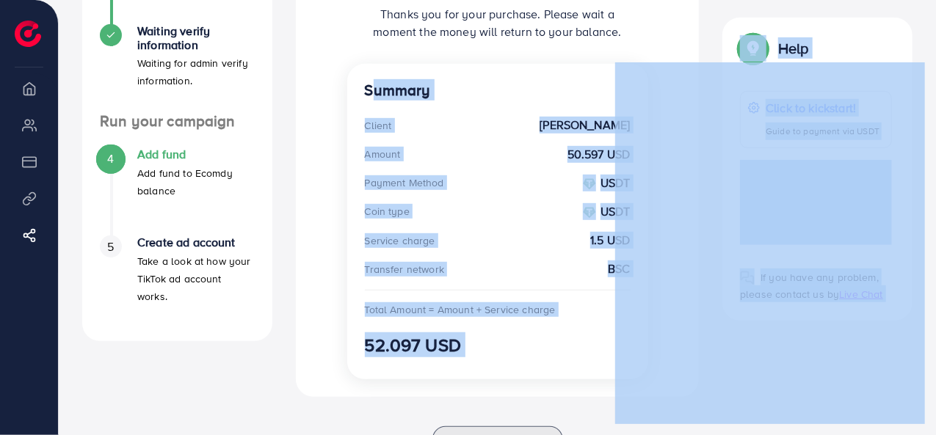
scroll to position [416, 0]
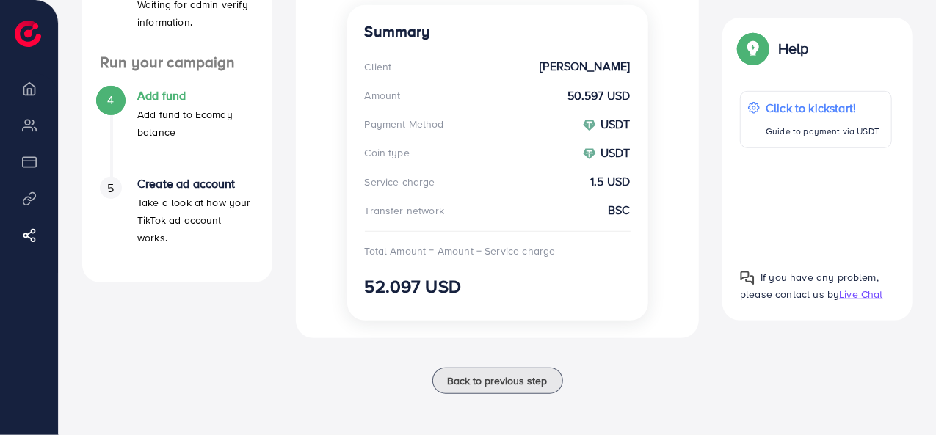
click at [9, 356] on div "Ecomdy Balance $0 Overview My ad accounts Payment Product Links Affiliate Progr…" at bounding box center [29, 217] width 59 height 435
click at [150, 349] on div "A quick setup guide for your business. Get started Sign Up Success You have suc…" at bounding box center [177, 44] width 214 height 735
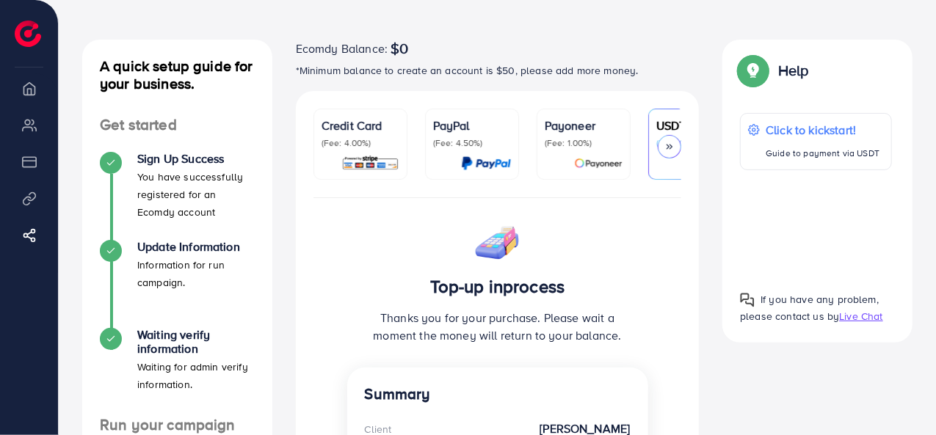
scroll to position [48, 0]
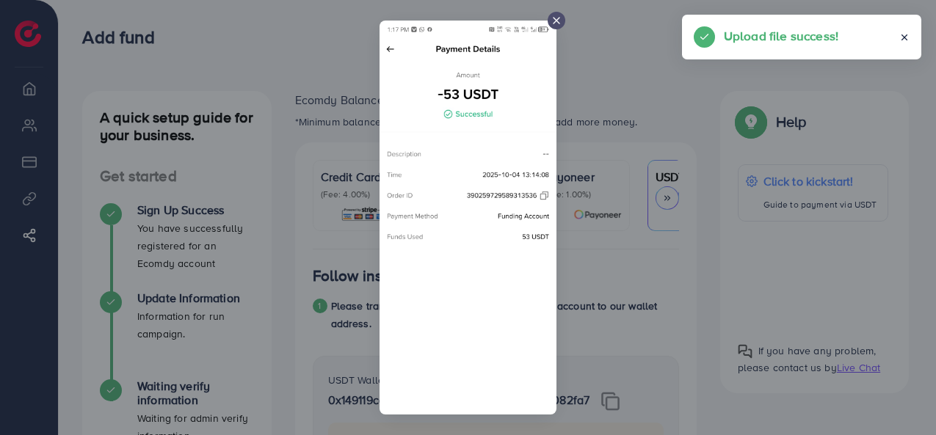
scroll to position [954, 0]
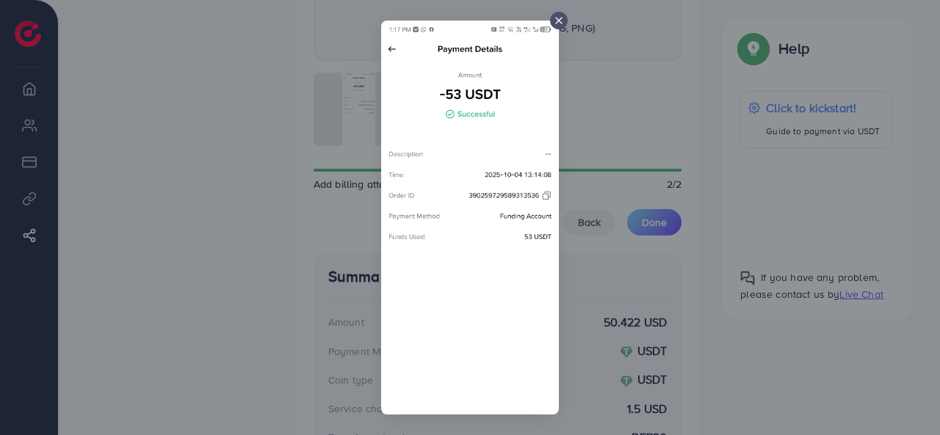
click at [556, 21] on icon at bounding box center [559, 21] width 12 height 12
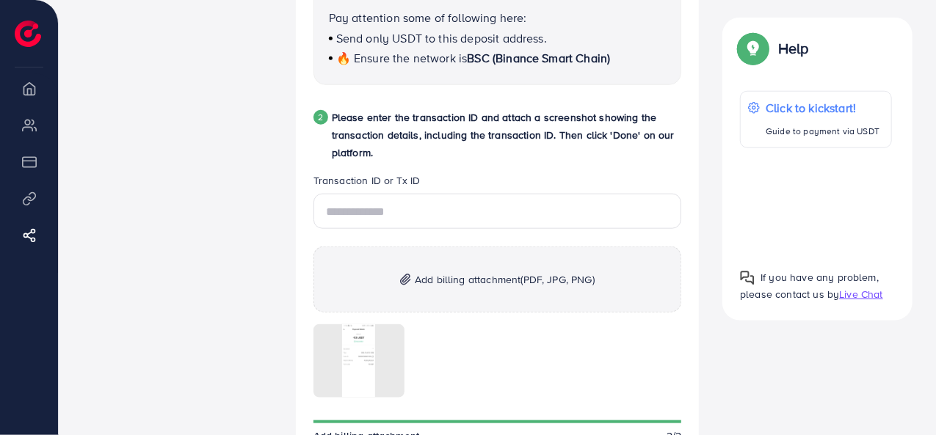
scroll to position [661, 0]
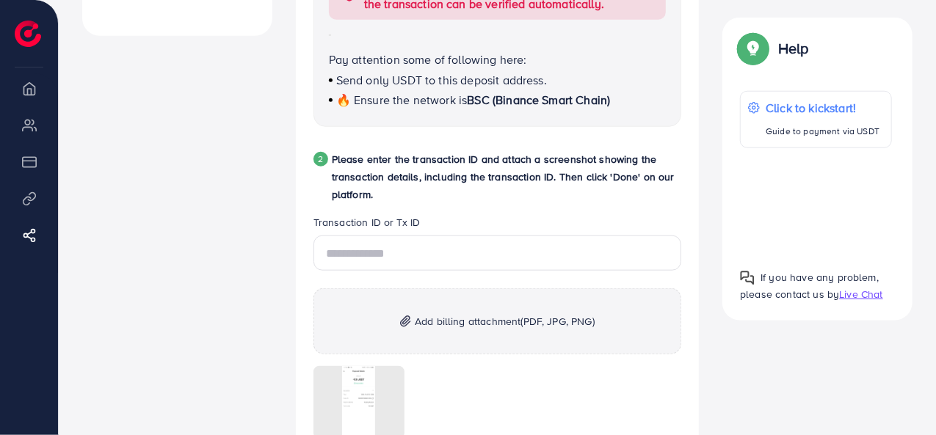
click at [223, 245] on div "A quick setup guide for your business. Get started Sign Up Success You have suc…" at bounding box center [177, 180] width 214 height 1501
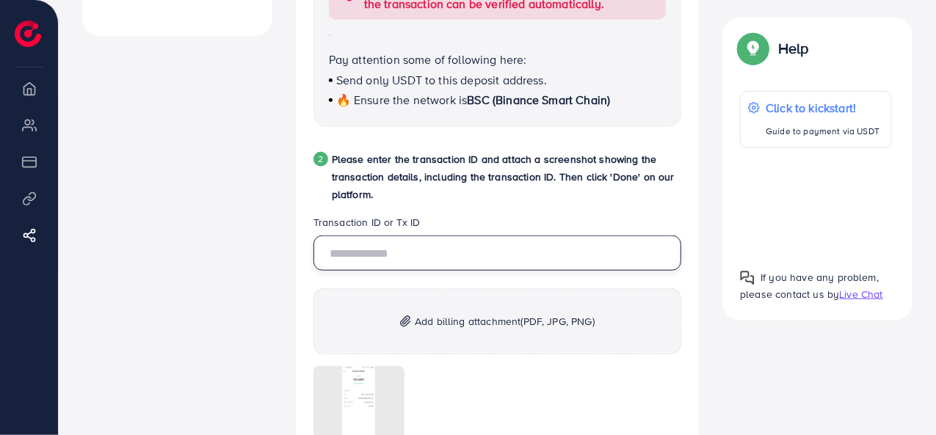
paste input "**********"
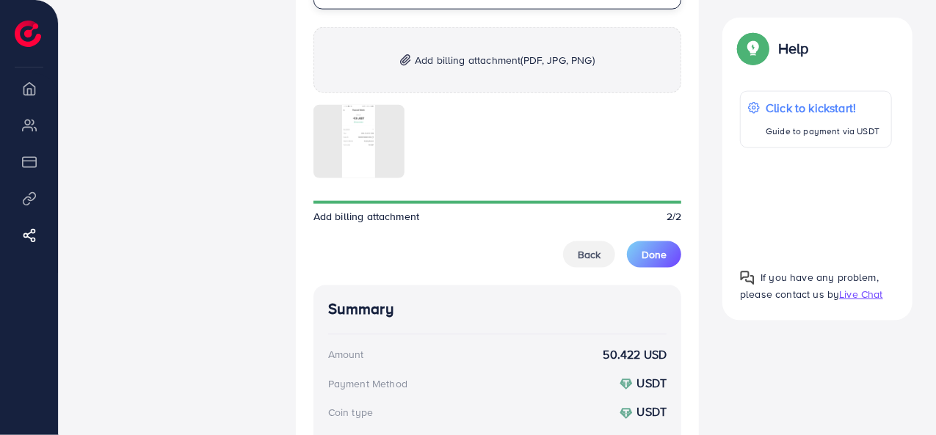
scroll to position [954, 0]
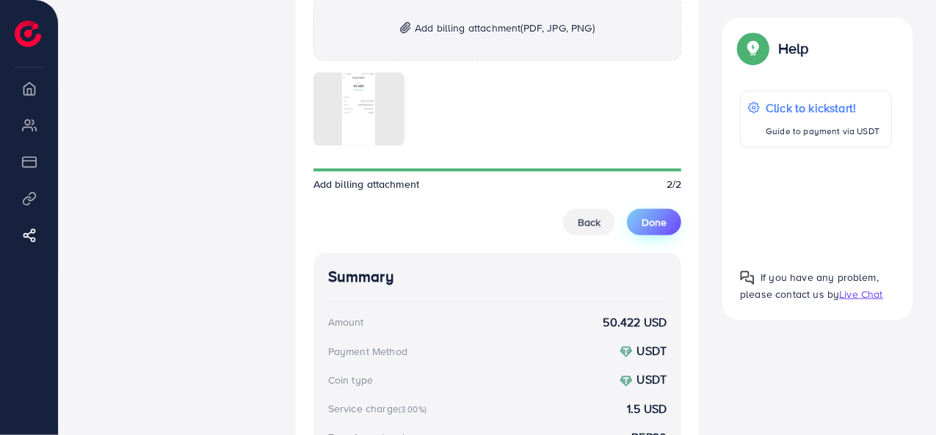
type input "**********"
click at [646, 225] on span "Done" at bounding box center [654, 222] width 25 height 15
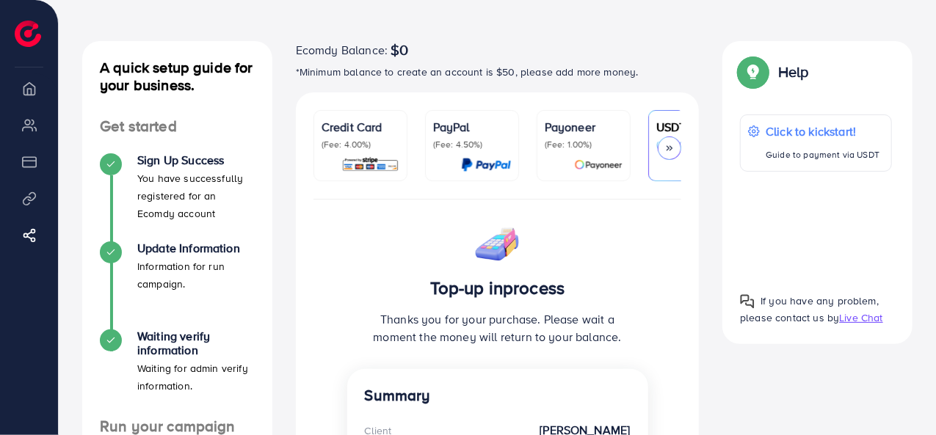
scroll to position [48, 0]
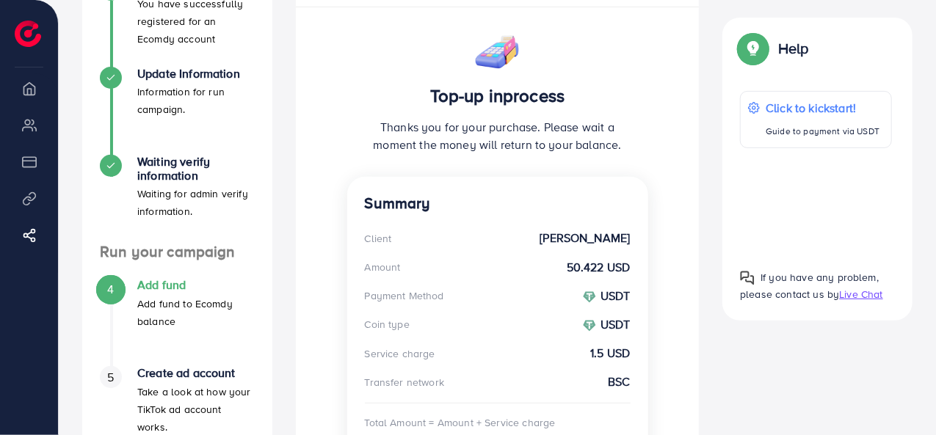
scroll to position [178, 0]
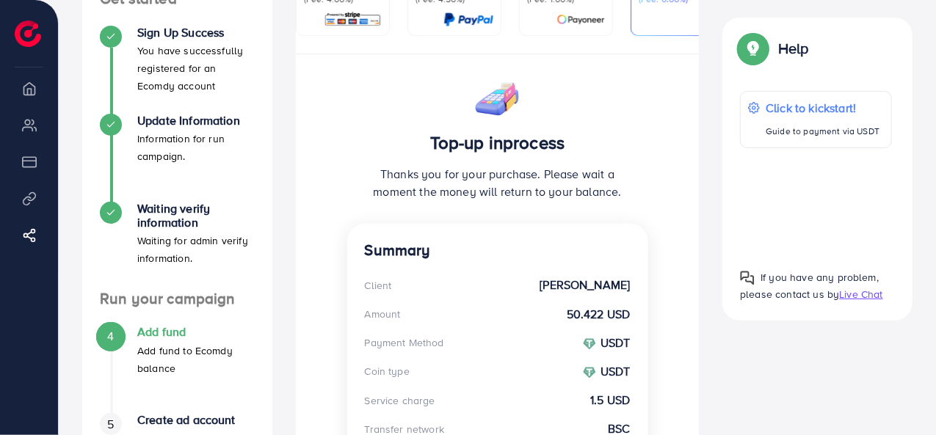
click at [482, 200] on p "Thanks you for your purchase. Please wait a moment the money will return to you…" at bounding box center [498, 182] width 266 height 35
click at [110, 337] on span "4" at bounding box center [110, 336] width 7 height 17
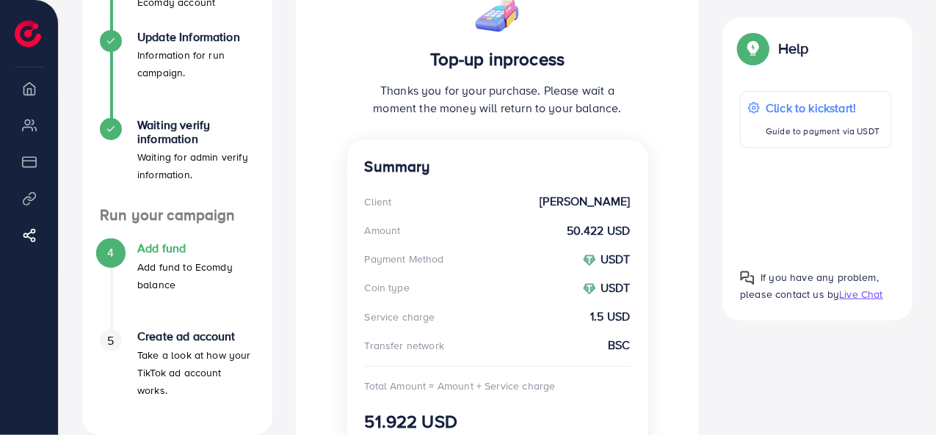
scroll to position [0, 0]
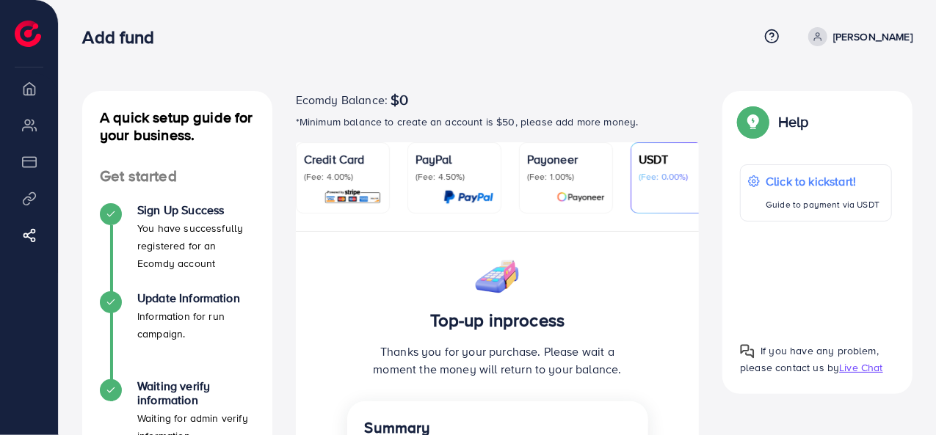
click at [645, 180] on p "(Fee: 0.00%)" at bounding box center [678, 177] width 78 height 12
click at [598, 181] on p "(Fee: 1.00%)" at bounding box center [566, 177] width 78 height 12
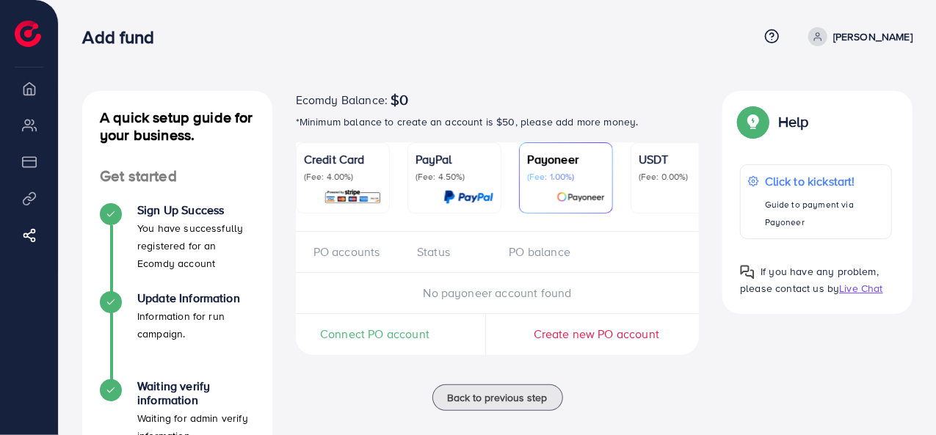
click at [617, 181] on ul "Credit Card (Fee: 4.00%) PayPal (Fee: 4.50%) Payoneer (Fee: 1.00%) USDT (Fee: 0…" at bounding box center [498, 187] width 404 height 90
click at [639, 182] on p "(Fee: 0.00%)" at bounding box center [678, 177] width 78 height 12
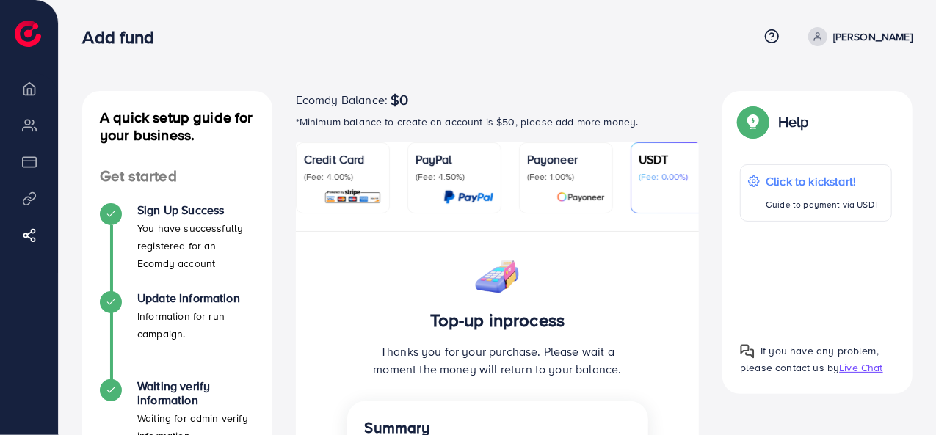
scroll to position [220, 0]
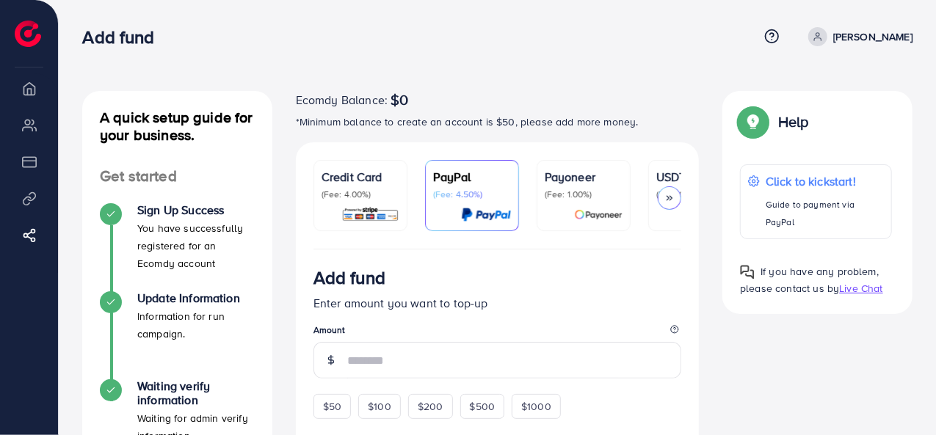
scroll to position [147, 0]
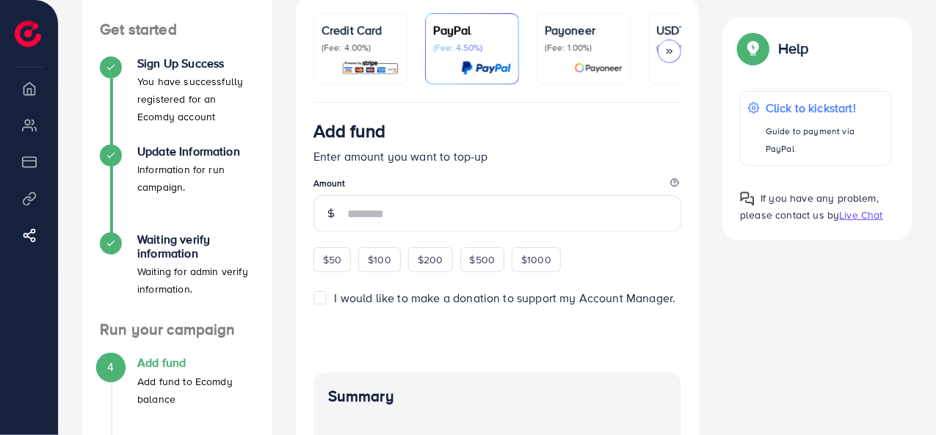
click at [647, 32] on ul "Credit Card (Fee: 4.00%) PayPal (Fee: 4.50%) Payoneer (Fee: 1.00%) USDT (Fee: 0…" at bounding box center [497, 58] width 369 height 90
click at [649, 35] on link "USDT (Fee: 0.00%)" at bounding box center [695, 48] width 94 height 71
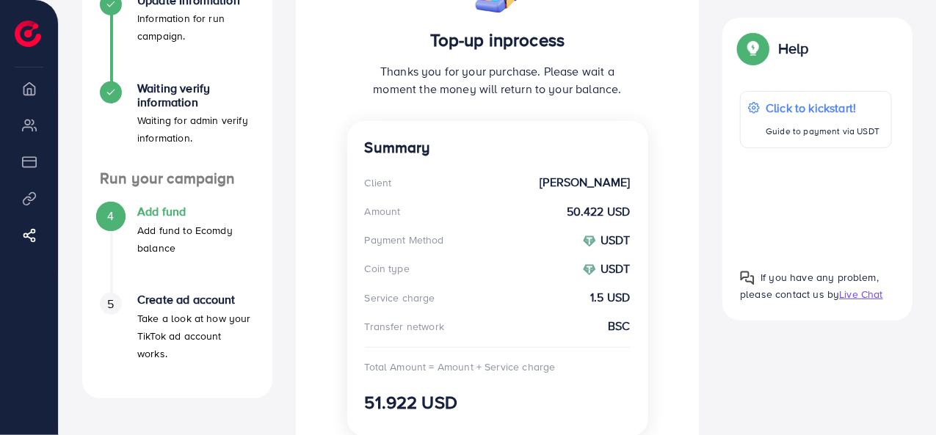
scroll to position [416, 0]
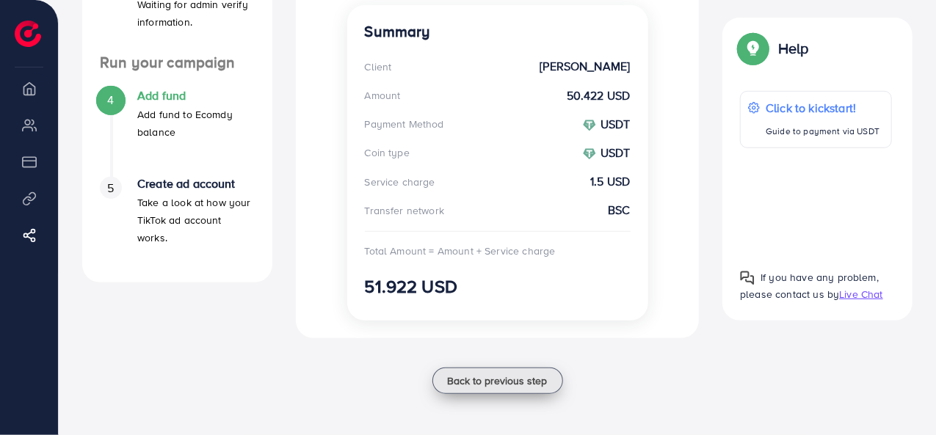
click at [509, 393] on button "Back to previous step" at bounding box center [497, 381] width 131 height 26
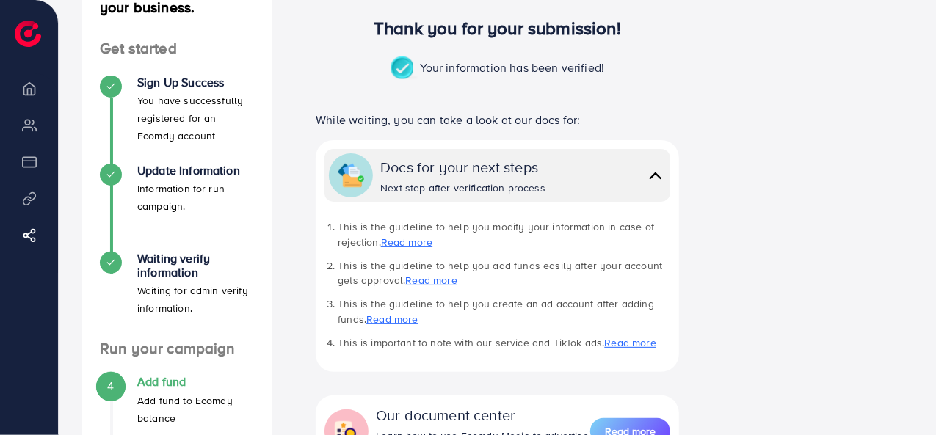
scroll to position [294, 0]
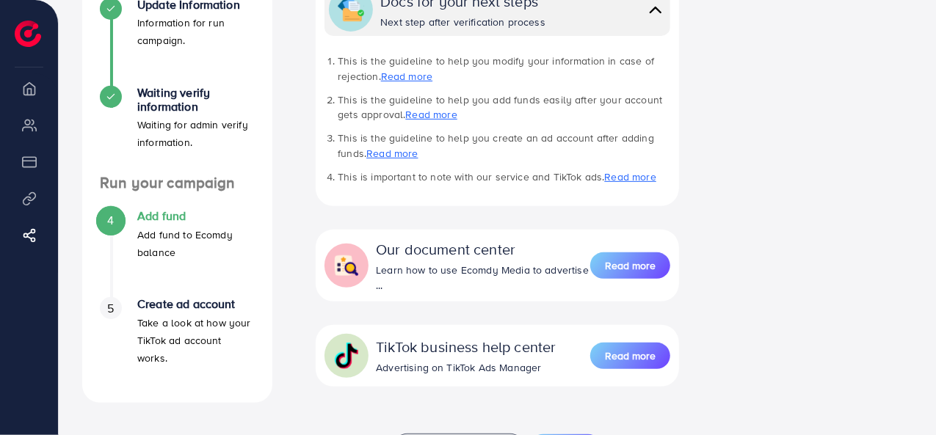
click at [117, 220] on div "4" at bounding box center [111, 220] width 22 height 22
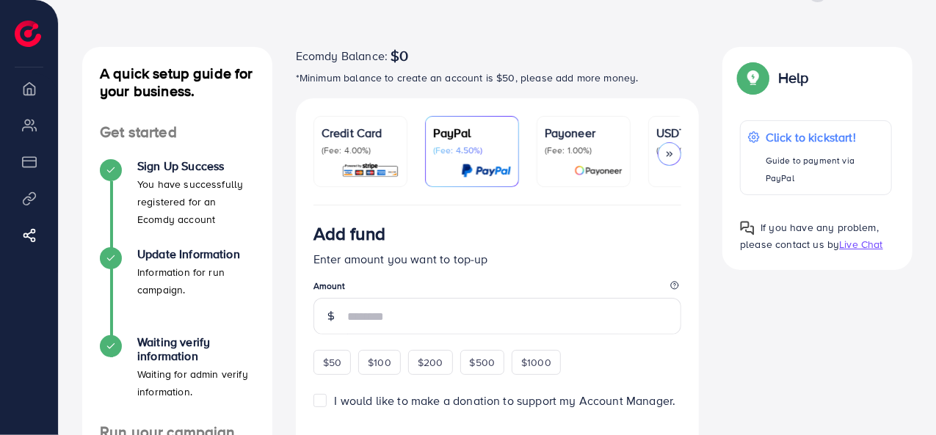
scroll to position [73, 0]
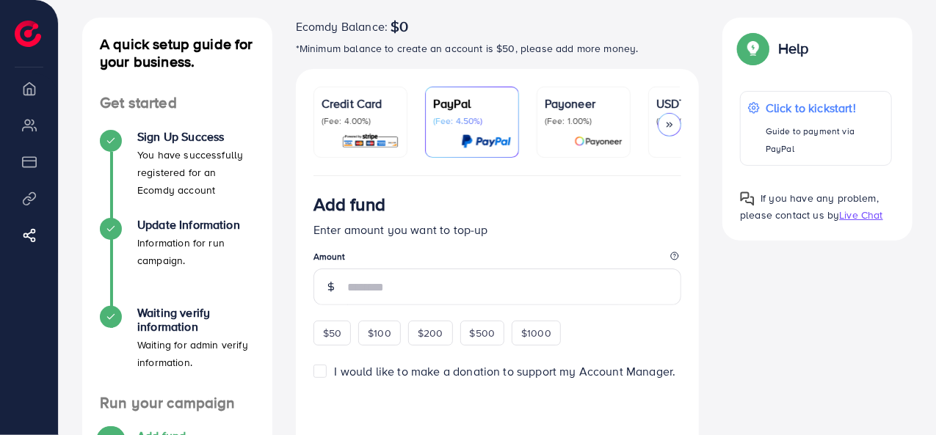
click at [653, 100] on link "USDT (Fee: 0.00%)" at bounding box center [695, 122] width 94 height 71
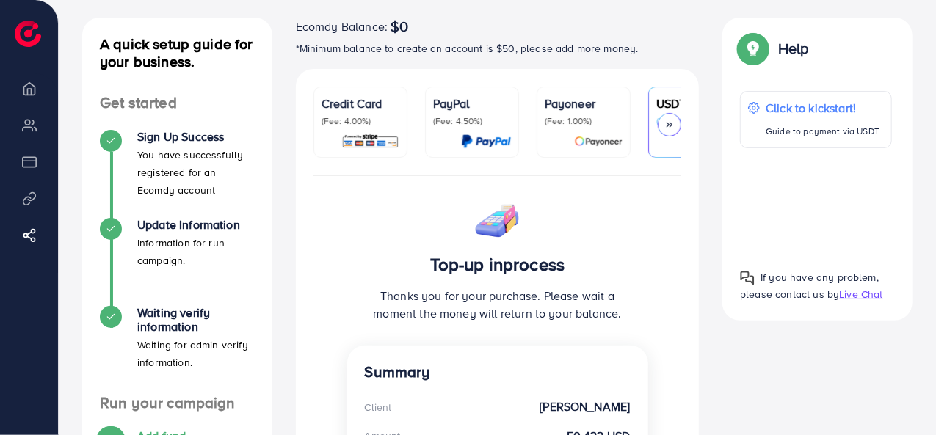
click at [590, 405] on strong "[PERSON_NAME]" at bounding box center [585, 407] width 90 height 17
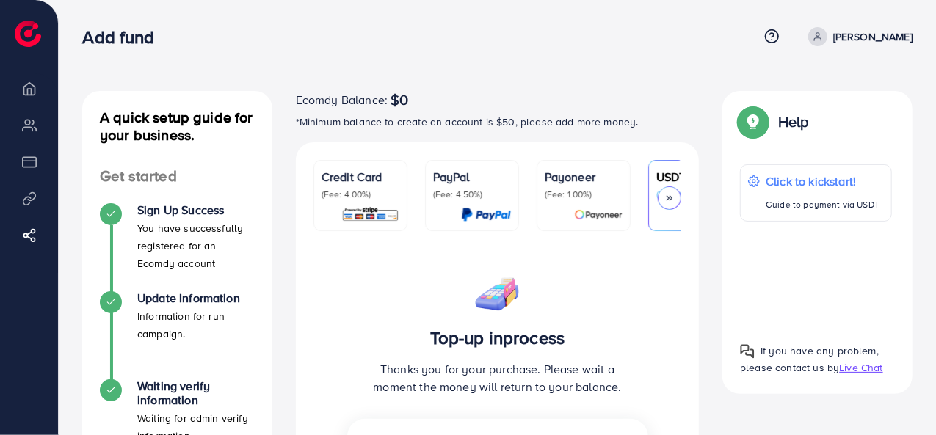
click at [558, 214] on div at bounding box center [584, 214] width 78 height 17
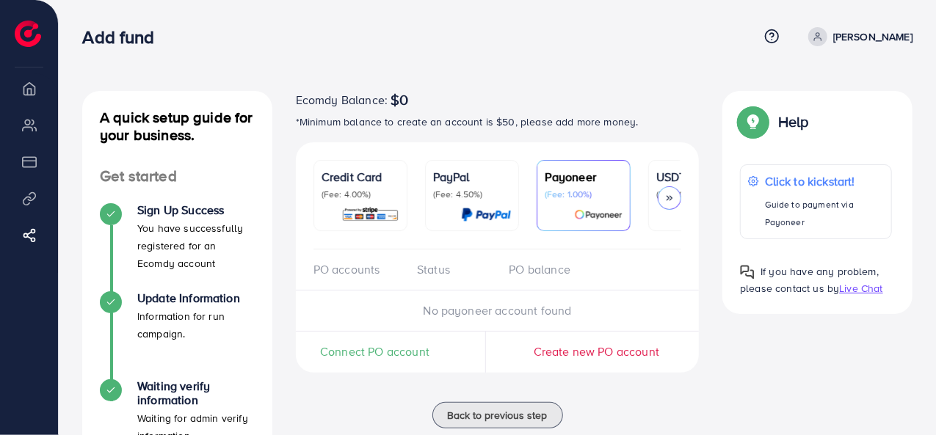
click at [497, 218] on img at bounding box center [486, 214] width 50 height 17
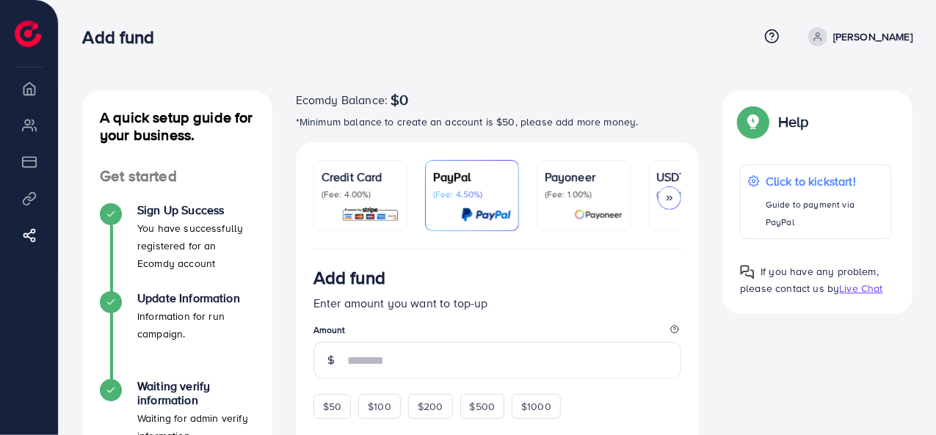
click at [407, 203] on ul "Credit Card (Fee: 4.00%) PayPal (Fee: 4.50%) Payoneer (Fee: 1.00%) USDT (Fee: 0…" at bounding box center [497, 205] width 369 height 90
click at [646, 163] on ul "Credit Card (Fee: 4.00%) PayPal (Fee: 4.50%) Payoneer (Fee: 1.00%) USDT (Fee: 0…" at bounding box center [497, 205] width 369 height 90
click at [656, 181] on p "USDT" at bounding box center [695, 177] width 78 height 18
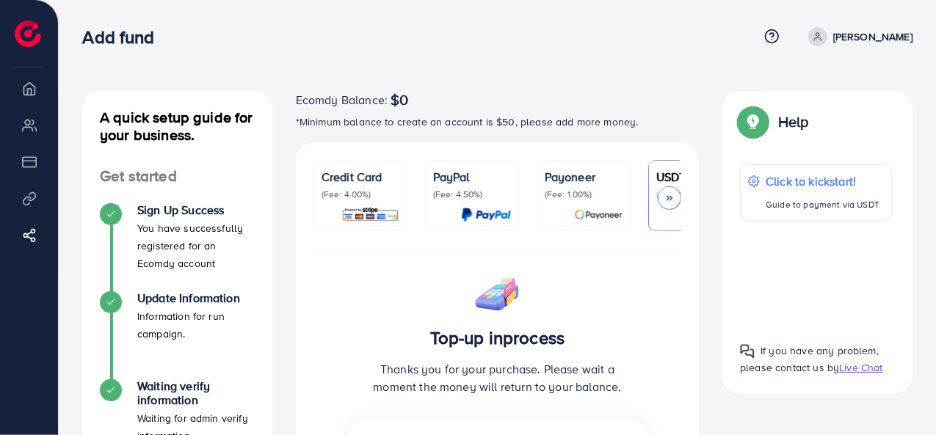
click at [264, 79] on div "A quick setup guide for your business. Get started Sign Up Success You have suc…" at bounding box center [497, 424] width 877 height 849
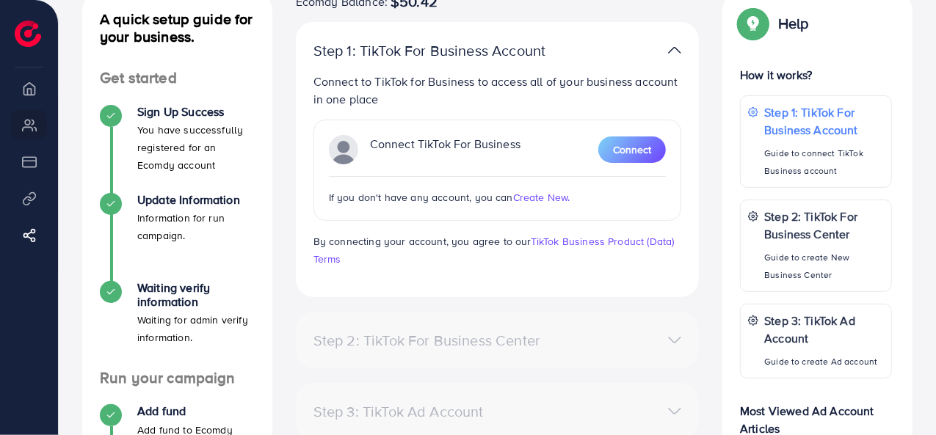
scroll to position [73, 0]
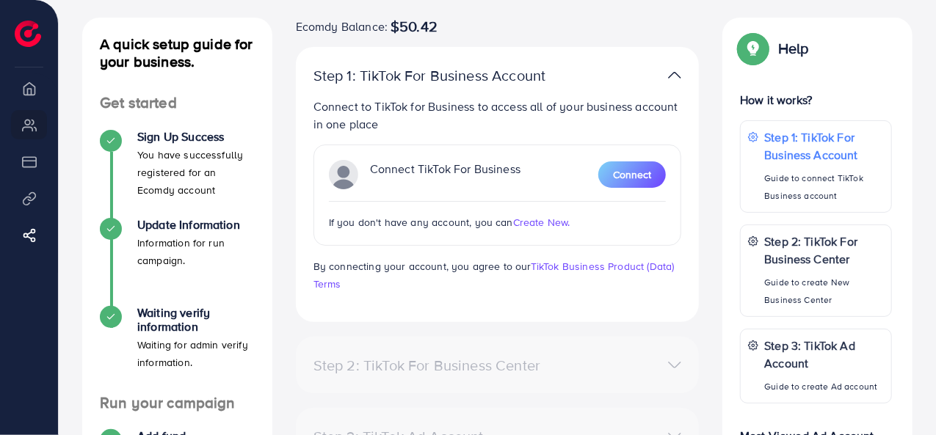
click at [28, 44] on img at bounding box center [28, 34] width 26 height 26
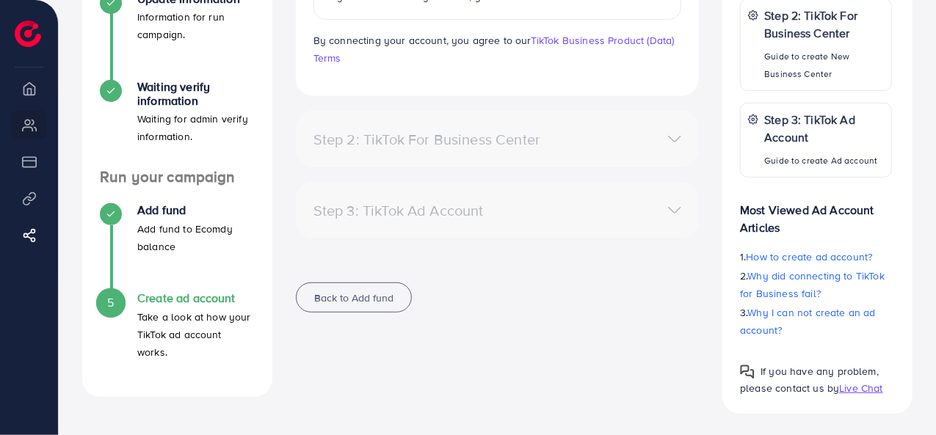
scroll to position [7, 0]
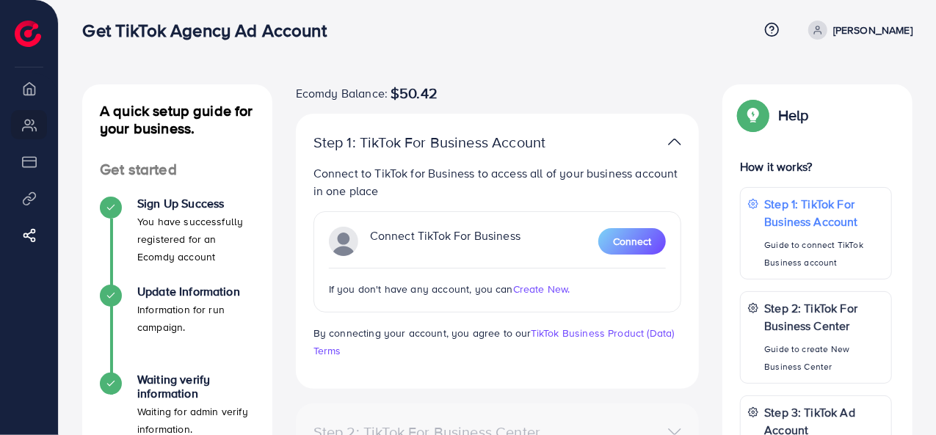
click at [16, 54] on div "Ecomdy Balance $50.42 Overview My ad accounts Payment Product Links Affiliate P…" at bounding box center [29, 217] width 59 height 435
click at [20, 70] on ul "Overview My ad accounts Payment Product Links Affiliate Program" at bounding box center [29, 183] width 58 height 231
click at [13, 277] on ul "Overview My ad accounts Payment Product Links Affiliate Program" at bounding box center [29, 183] width 58 height 231
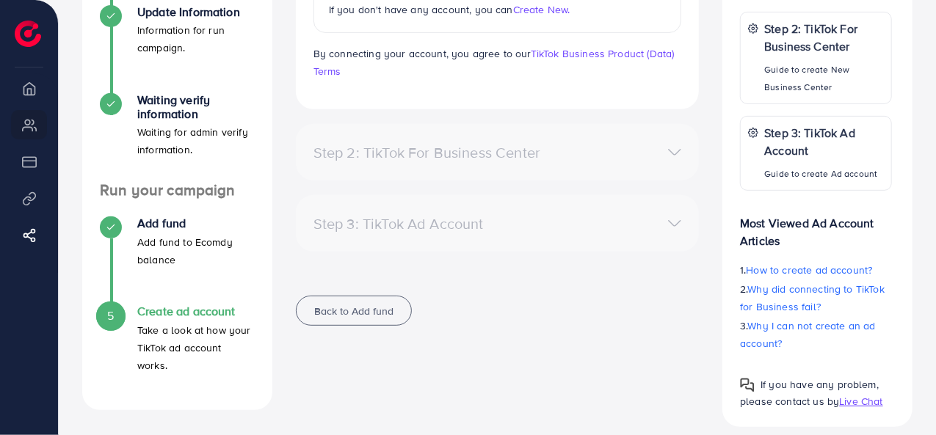
scroll to position [0, 0]
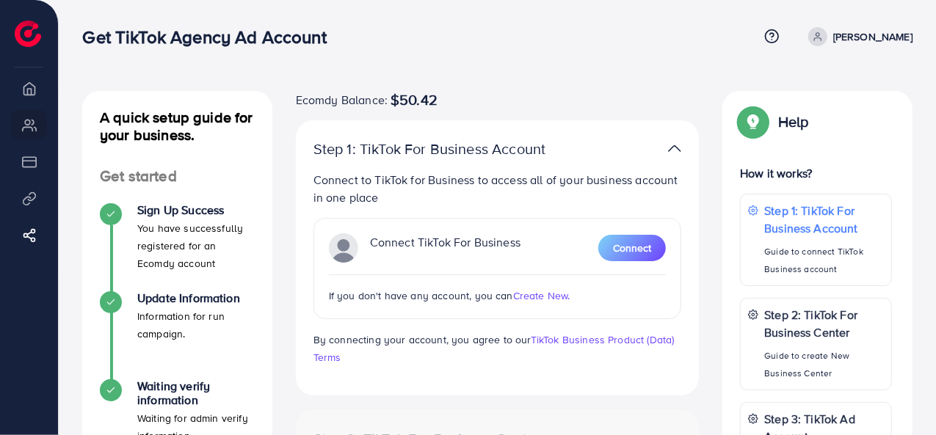
click at [46, 101] on li "Overview" at bounding box center [29, 87] width 58 height 29
click at [595, 84] on div "A quick setup guide for your business. Get started Sign Up Success You have suc…" at bounding box center [497, 368] width 877 height 737
